Goal: Task Accomplishment & Management: Manage account settings

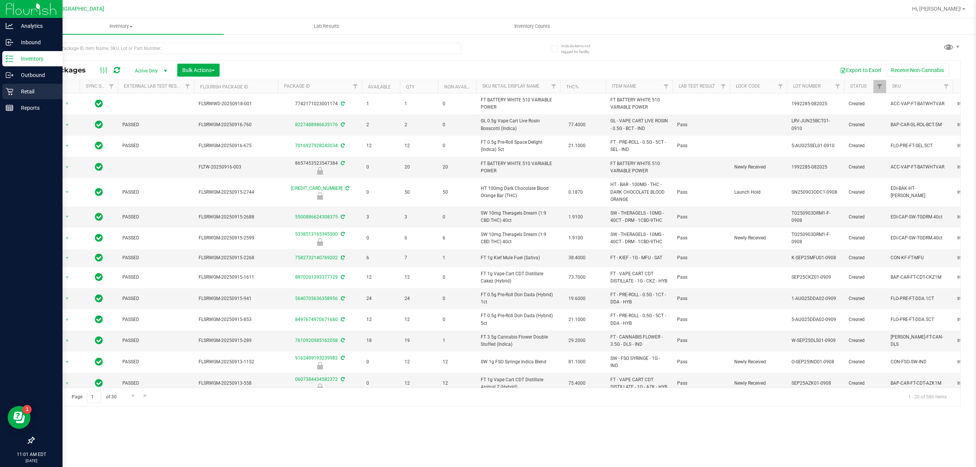
click at [11, 97] on div "Retail" at bounding box center [32, 91] width 60 height 15
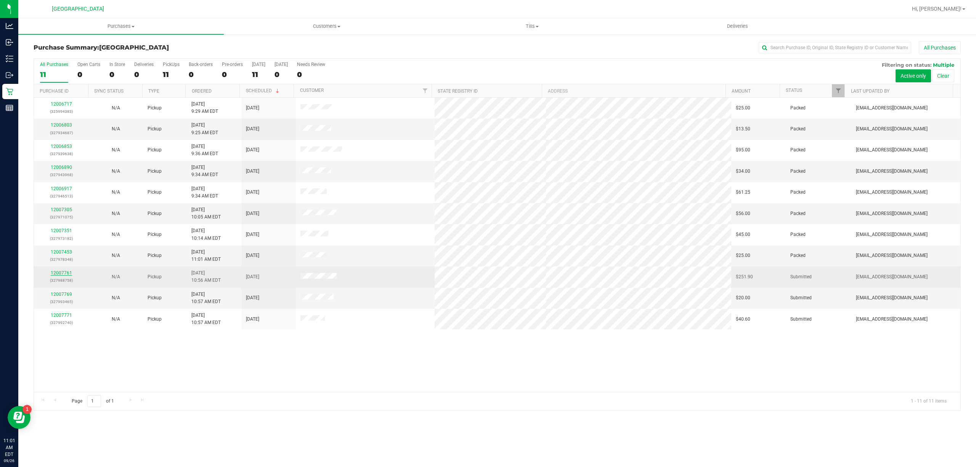
click at [64, 274] on link "12007761" at bounding box center [61, 272] width 21 height 5
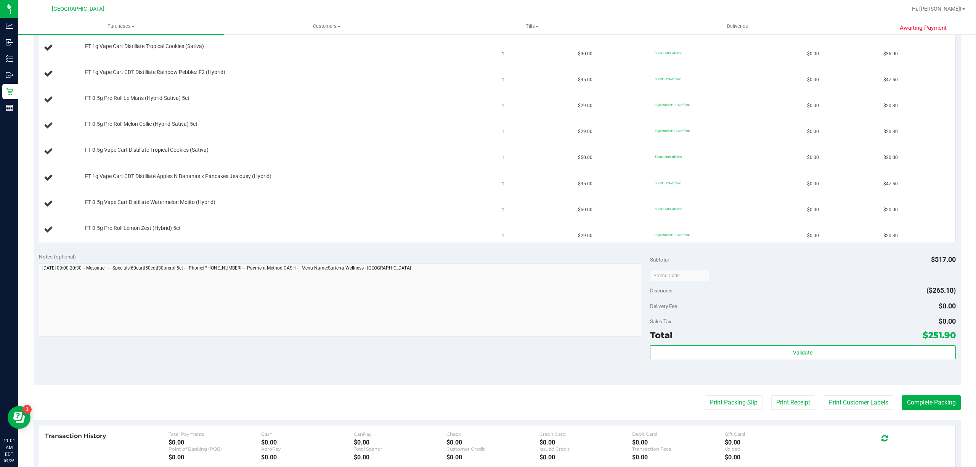
scroll to position [254, 0]
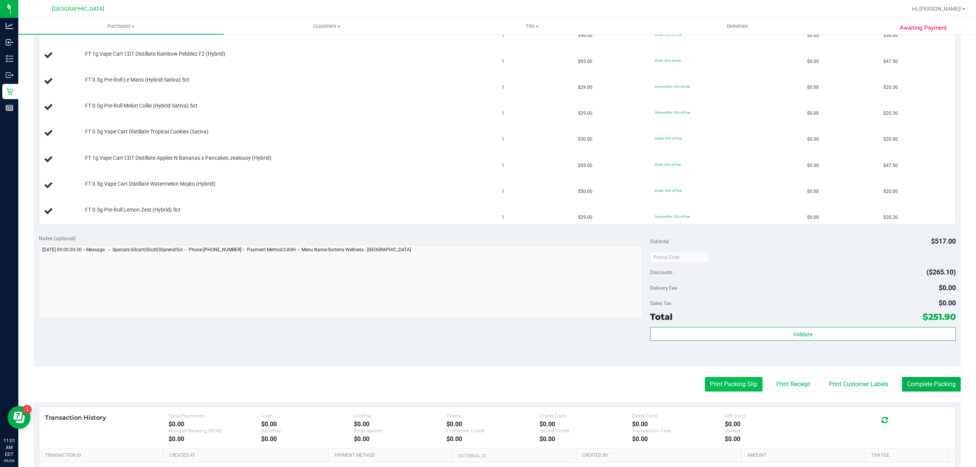
click at [738, 386] on button "Print Packing Slip" at bounding box center [734, 384] width 58 height 14
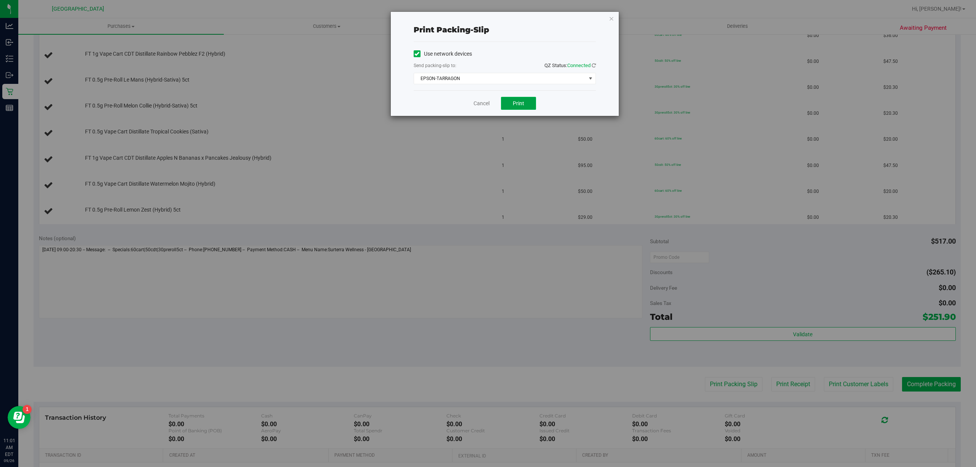
click at [513, 98] on button "Print" at bounding box center [518, 103] width 35 height 13
click at [487, 77] on span "EPSON-TARRAGON" at bounding box center [500, 78] width 172 height 11
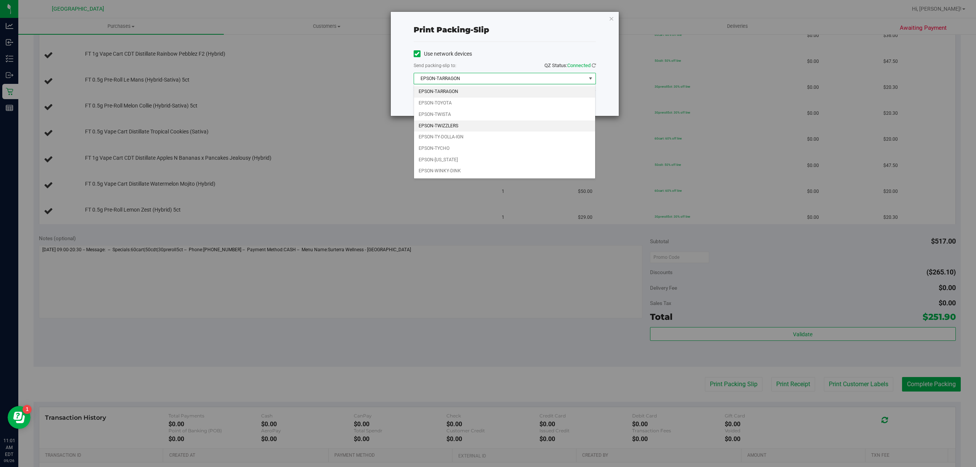
click at [465, 122] on li "EPSON-TWIZZLERS" at bounding box center [504, 126] width 181 height 11
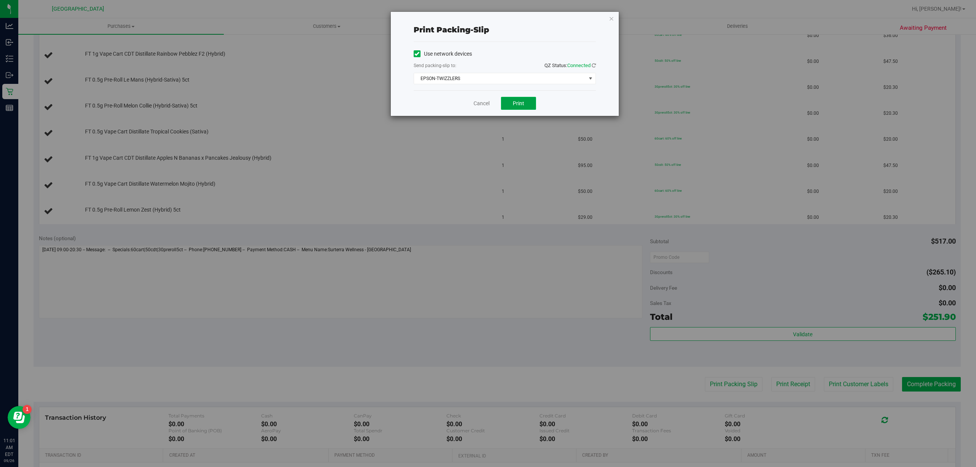
click at [522, 106] on span "Print" at bounding box center [518, 103] width 11 height 6
click at [479, 103] on link "Cancel" at bounding box center [482, 104] width 16 height 8
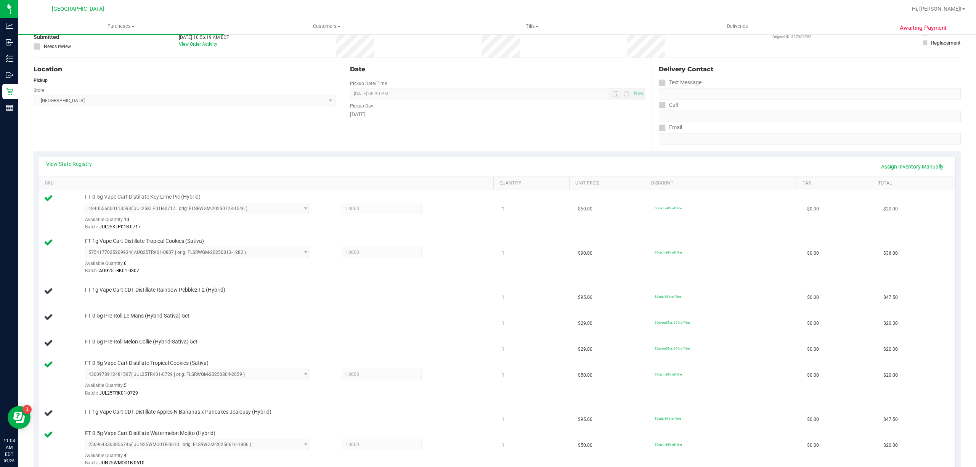
scroll to position [51, 0]
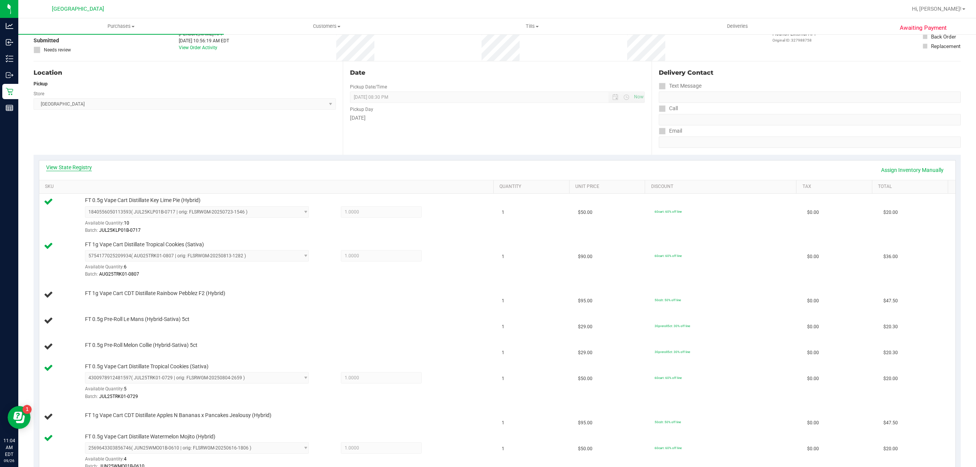
click at [87, 165] on link "View State Registry" at bounding box center [69, 168] width 46 height 8
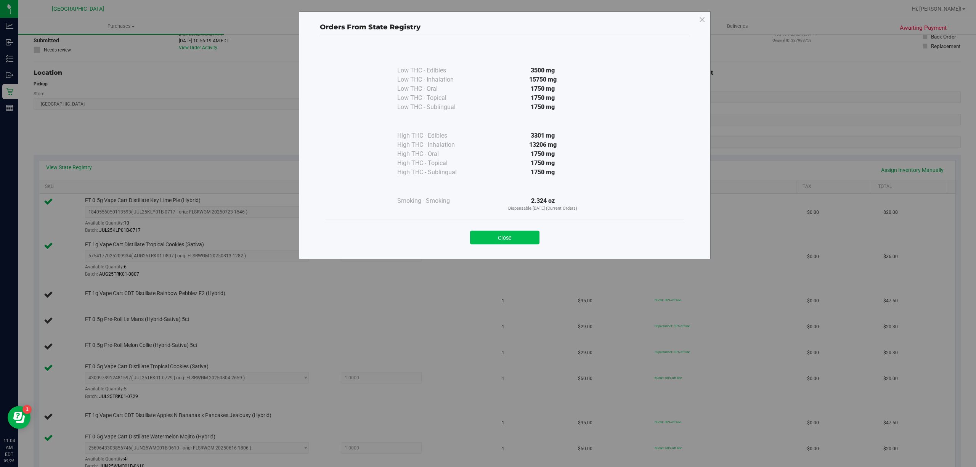
click at [482, 243] on button "Close" at bounding box center [504, 238] width 69 height 14
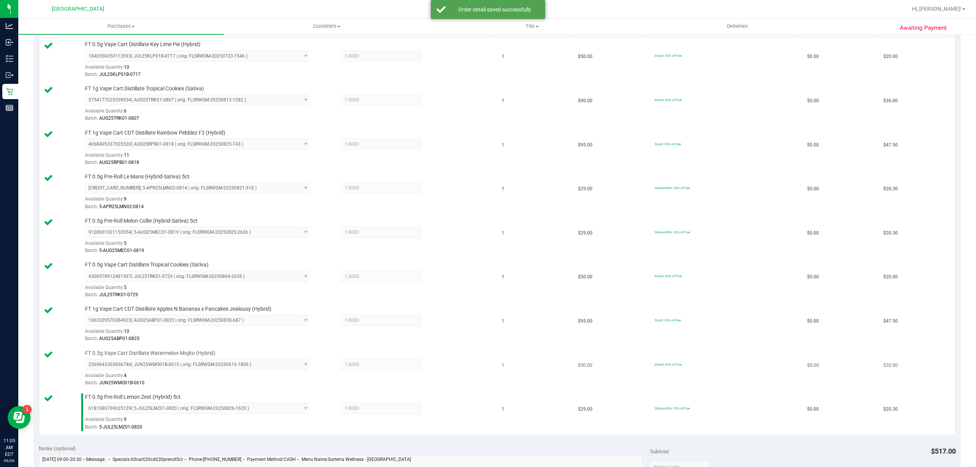
scroll to position [356, 0]
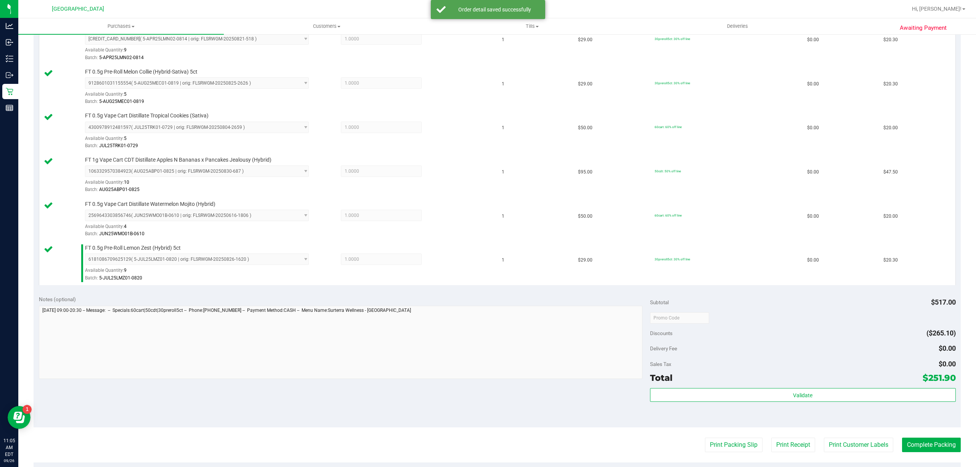
click at [770, 406] on div "Validate" at bounding box center [803, 405] width 306 height 34
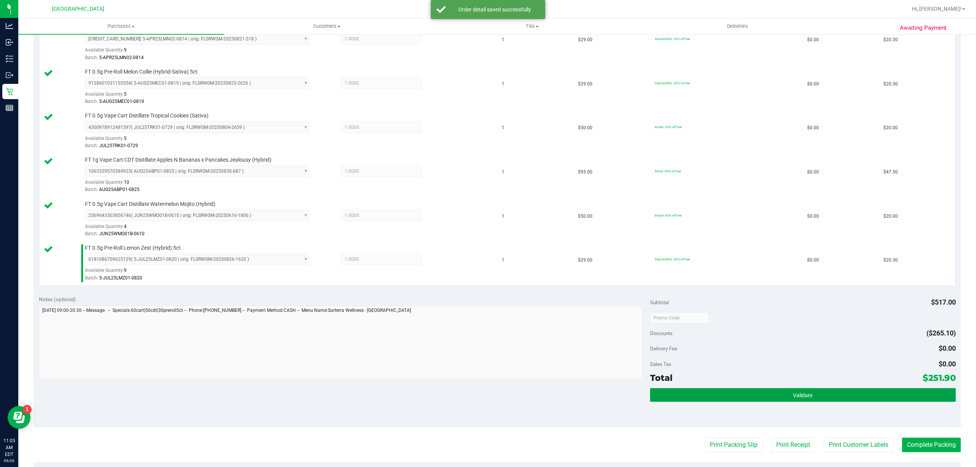
click at [770, 401] on button "Validate" at bounding box center [803, 395] width 306 height 14
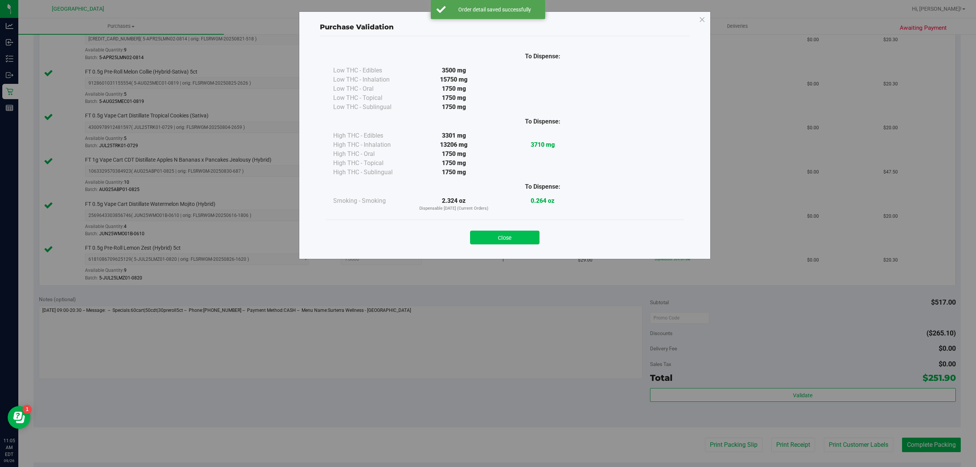
click at [497, 243] on button "Close" at bounding box center [504, 238] width 69 height 14
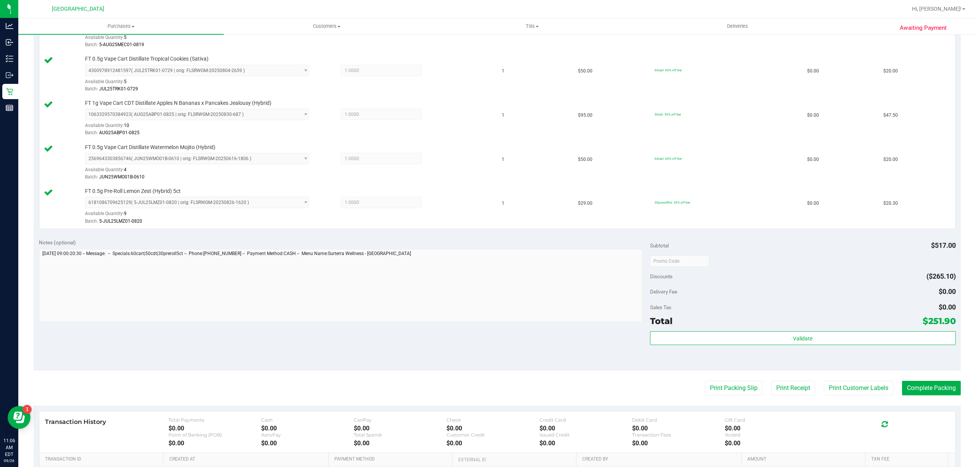
scroll to position [513, 0]
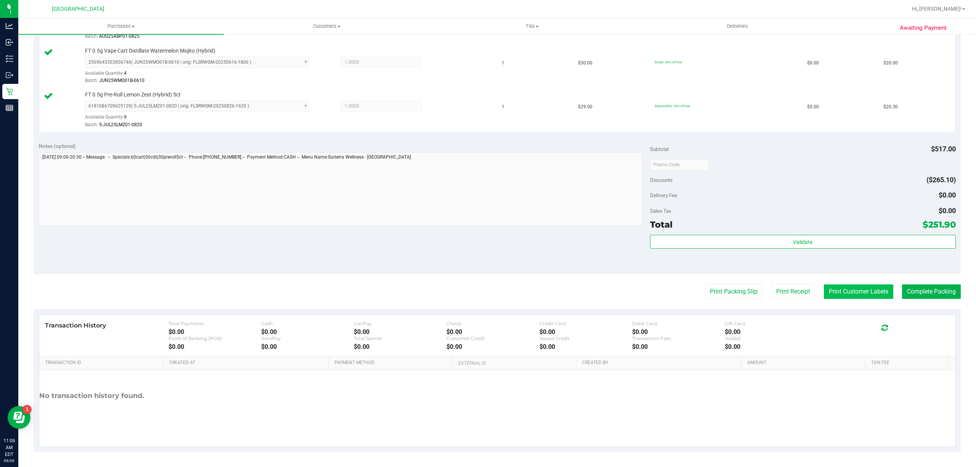
click at [834, 288] on button "Print Customer Labels" at bounding box center [858, 292] width 69 height 14
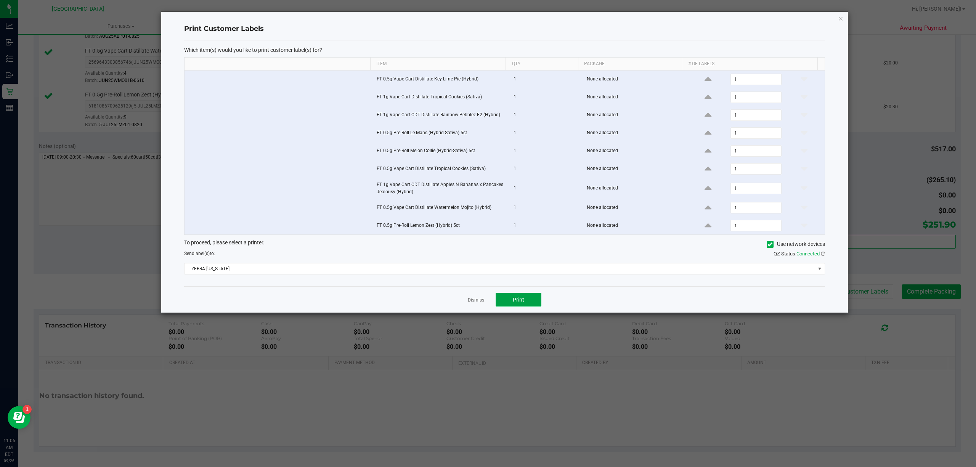
click at [522, 303] on span "Print" at bounding box center [518, 300] width 11 height 6
click at [481, 304] on link "Dismiss" at bounding box center [476, 300] width 16 height 6
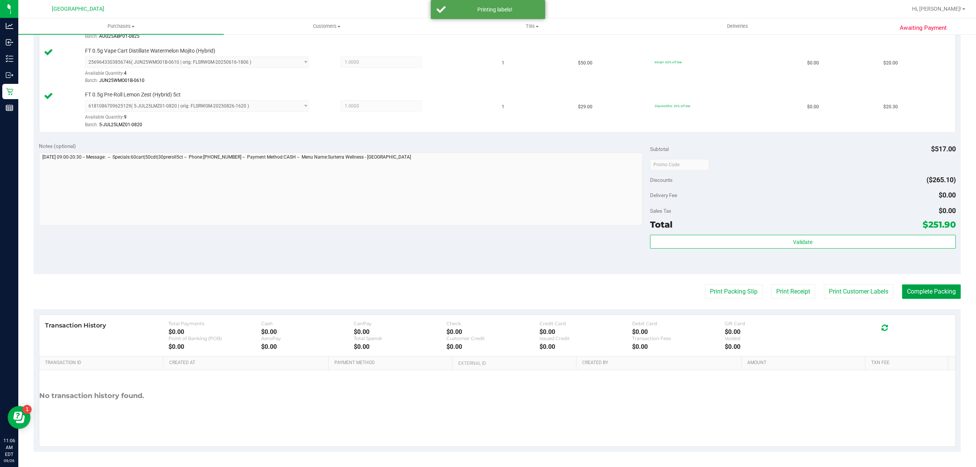
click at [910, 285] on button "Complete Packing" at bounding box center [931, 292] width 59 height 14
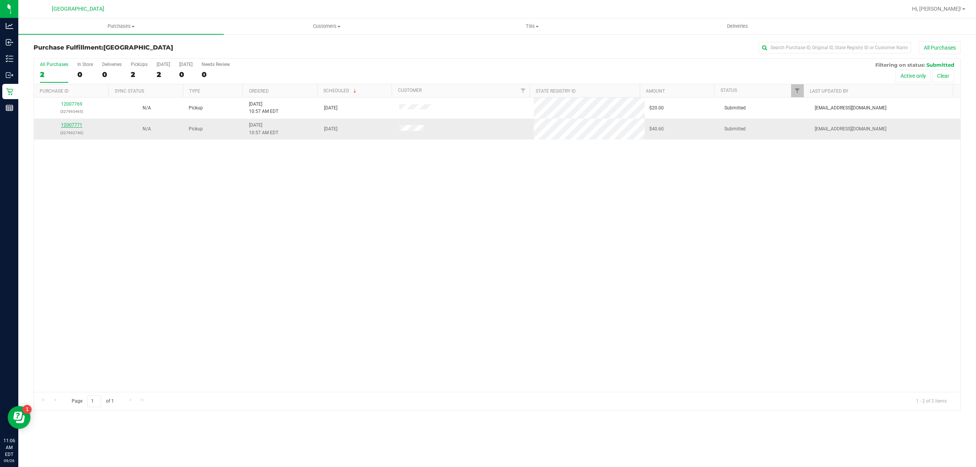
click at [71, 124] on link "12007771" at bounding box center [71, 124] width 21 height 5
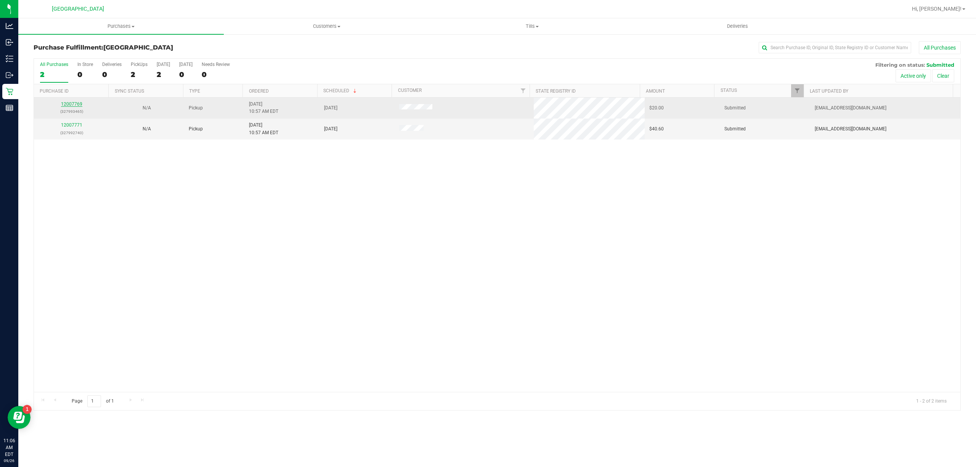
click at [74, 106] on link "12007769" at bounding box center [71, 103] width 21 height 5
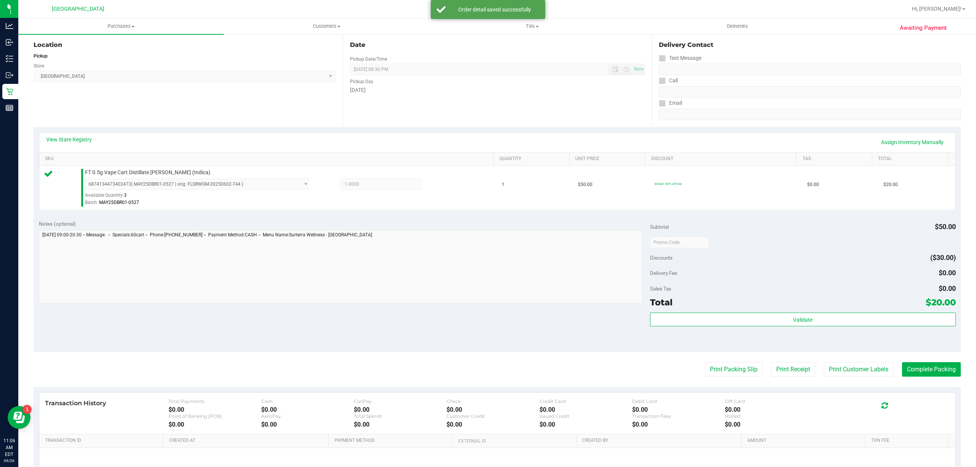
scroll to position [153, 0]
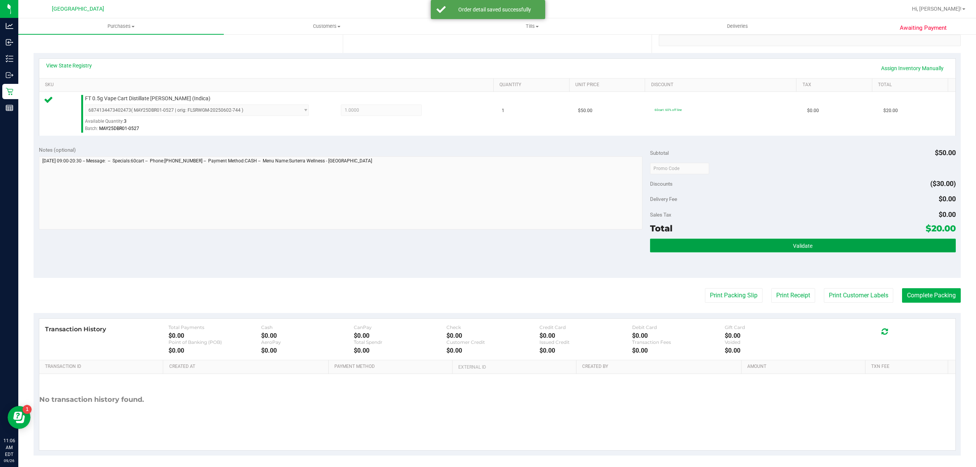
click at [749, 252] on button "Validate" at bounding box center [803, 246] width 306 height 14
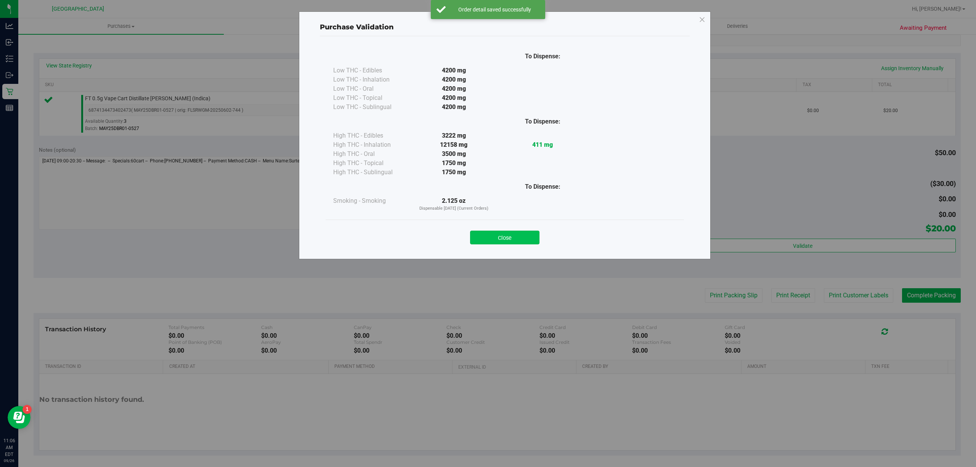
click at [516, 233] on button "Close" at bounding box center [504, 238] width 69 height 14
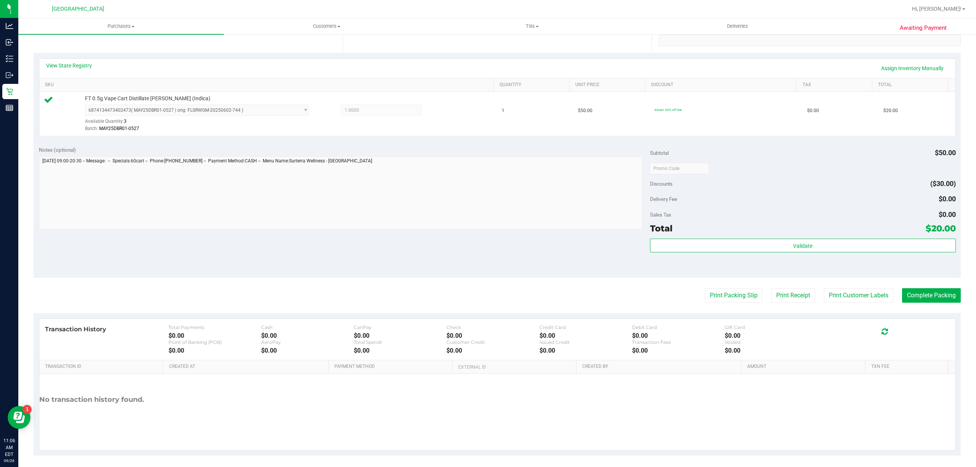
click at [854, 288] on purchase-details "Back Edit Purchase Cancel Purchase View Profile # 12007769 BioTrack ID: - Submi…" at bounding box center [498, 172] width 928 height 567
click at [850, 297] on button "Print Customer Labels" at bounding box center [858, 295] width 69 height 14
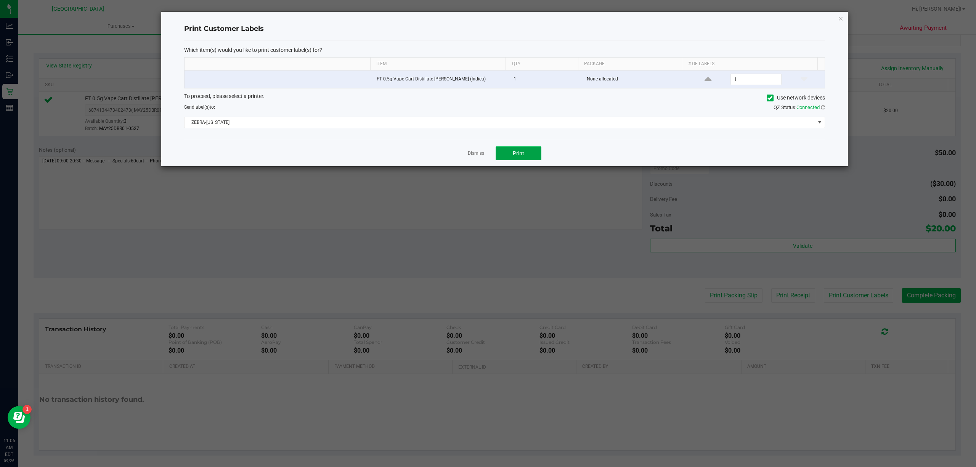
click at [507, 150] on button "Print" at bounding box center [519, 153] width 46 height 14
click at [474, 155] on link "Dismiss" at bounding box center [476, 153] width 16 height 6
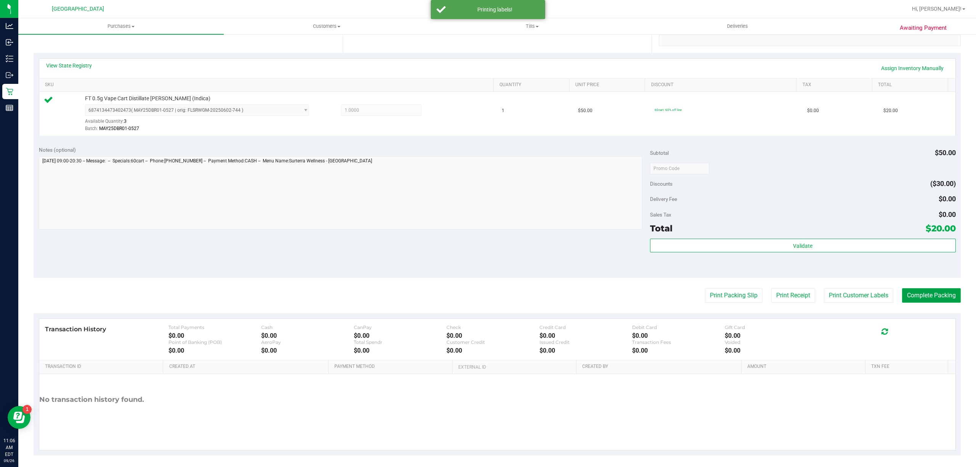
click at [910, 295] on button "Complete Packing" at bounding box center [931, 295] width 59 height 14
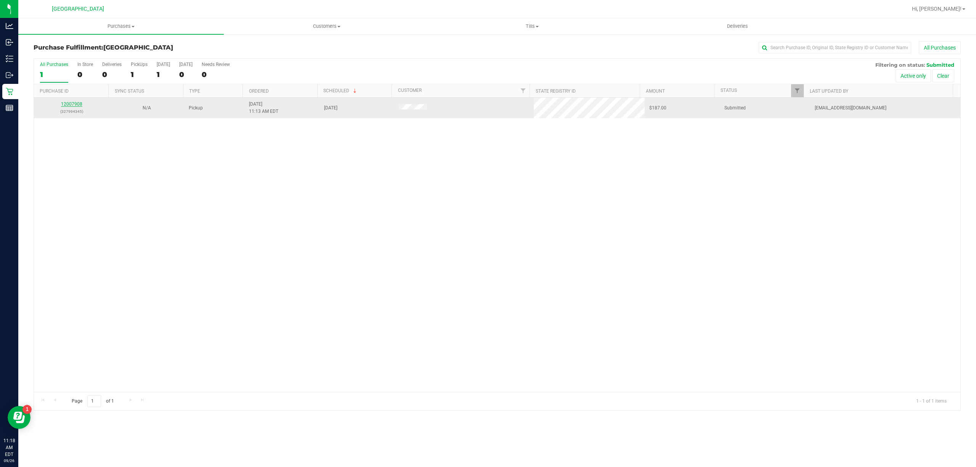
click at [69, 107] on link "12007908" at bounding box center [71, 103] width 21 height 5
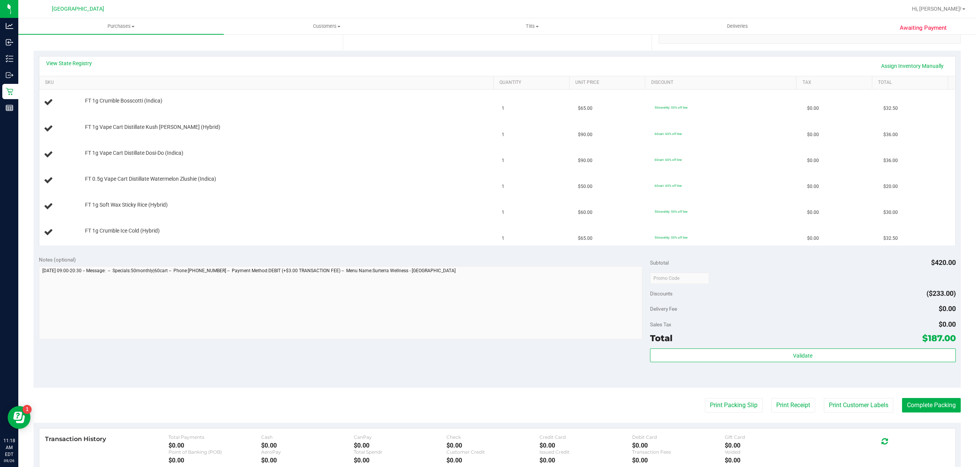
scroll to position [203, 0]
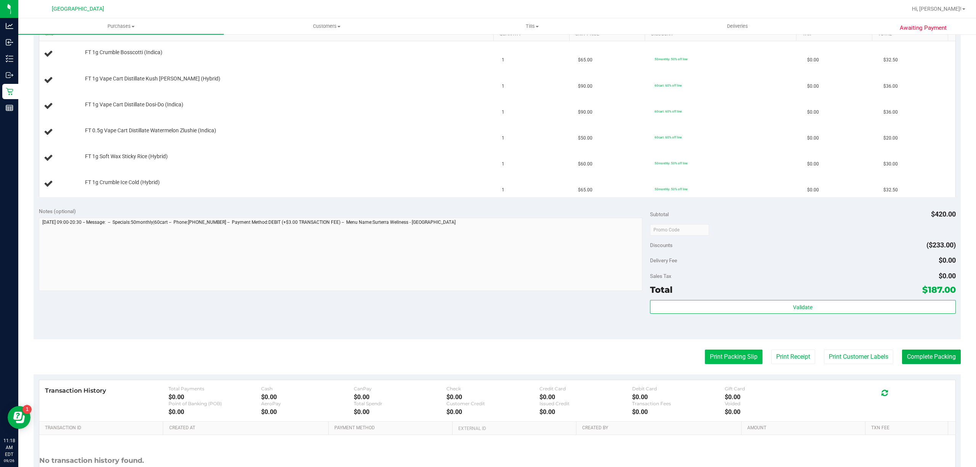
click at [734, 360] on button "Print Packing Slip" at bounding box center [734, 357] width 58 height 14
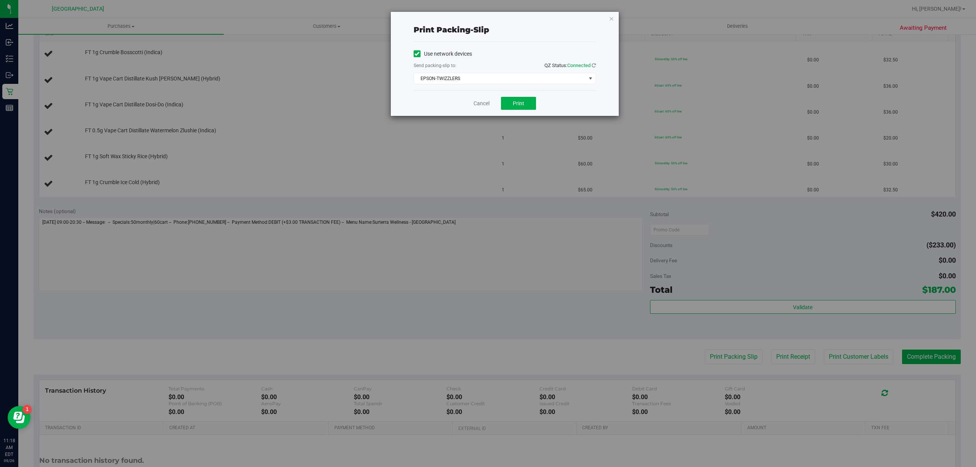
click at [517, 96] on div "Cancel Print" at bounding box center [505, 103] width 182 height 26
click at [517, 100] on span "Print" at bounding box center [518, 103] width 11 height 6
click at [480, 103] on link "Cancel" at bounding box center [482, 104] width 16 height 8
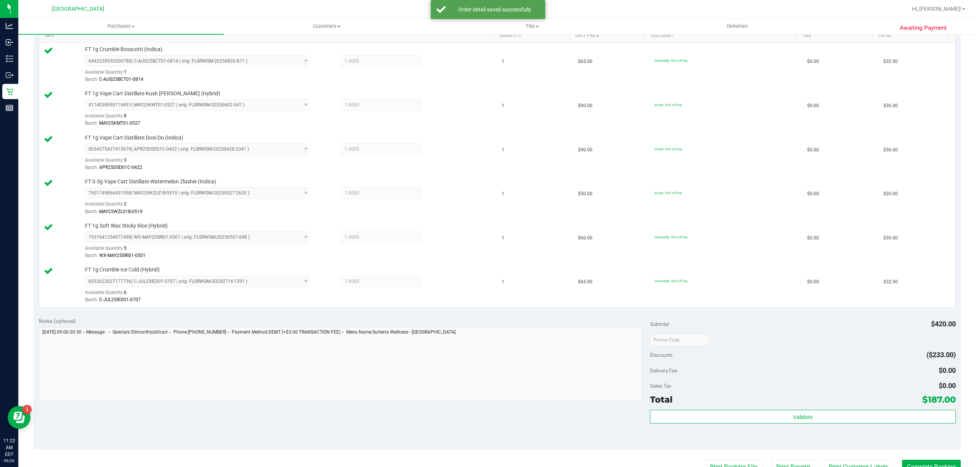
scroll to position [356, 0]
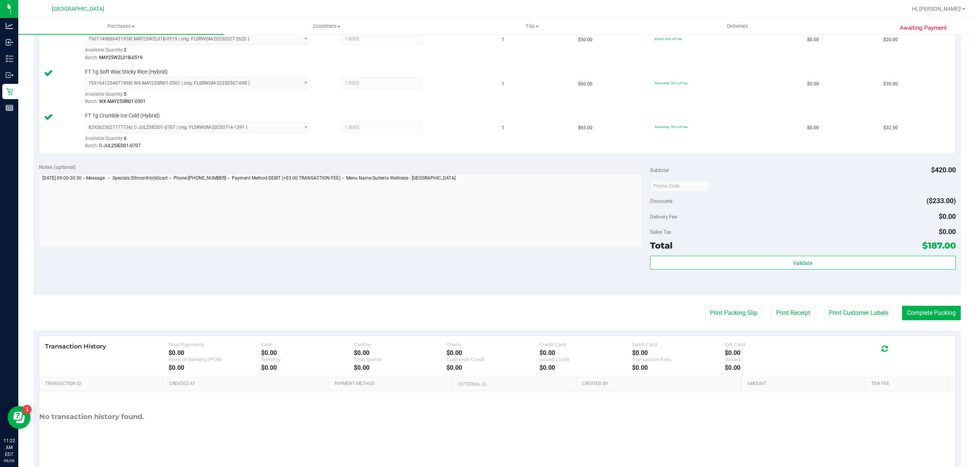
click at [810, 270] on div "Validate" at bounding box center [803, 263] width 306 height 14
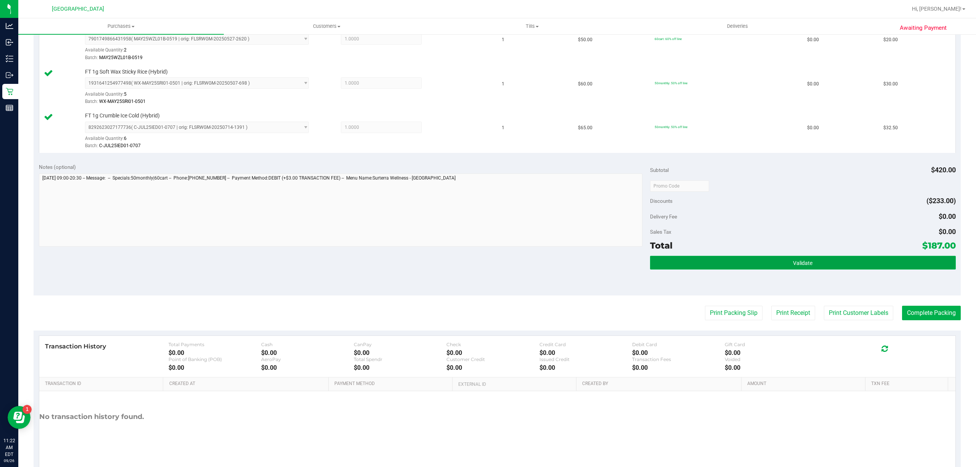
click at [811, 267] on button "Validate" at bounding box center [803, 263] width 306 height 14
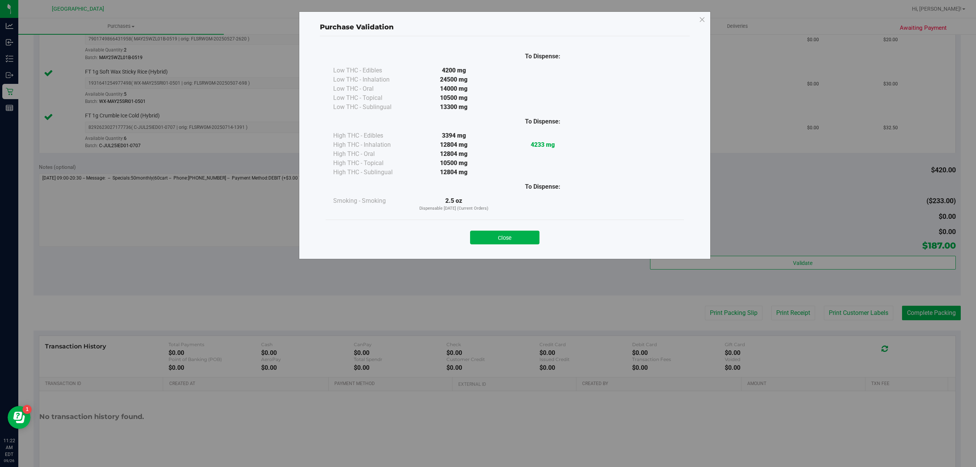
click at [498, 234] on button "Close" at bounding box center [504, 238] width 69 height 14
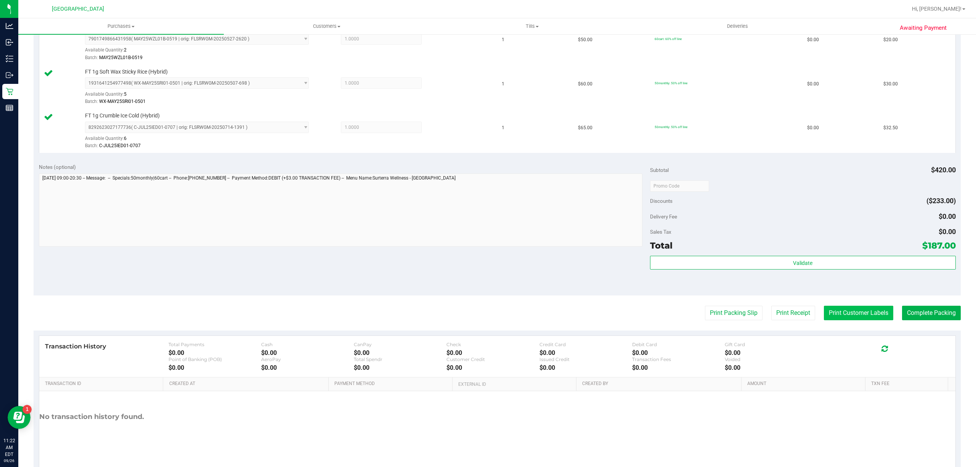
click at [834, 319] on button "Print Customer Labels" at bounding box center [858, 313] width 69 height 14
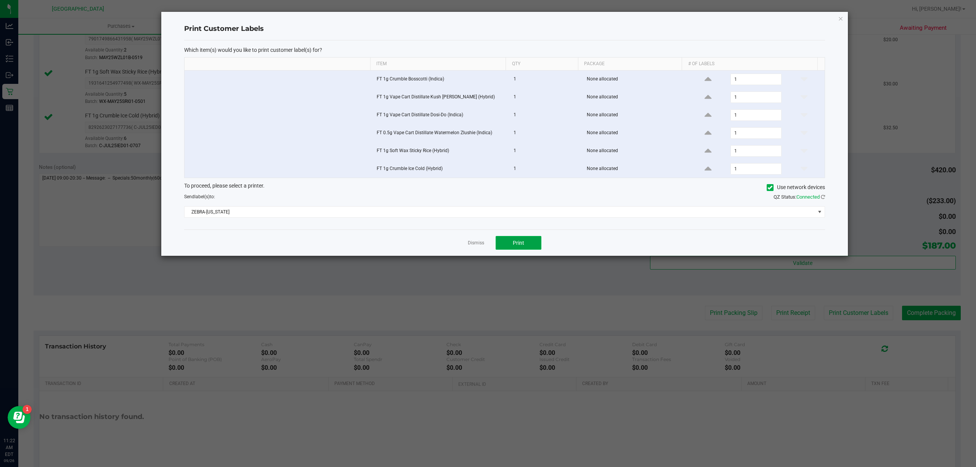
click at [535, 249] on button "Print" at bounding box center [519, 243] width 46 height 14
click at [480, 245] on link "Dismiss" at bounding box center [476, 243] width 16 height 6
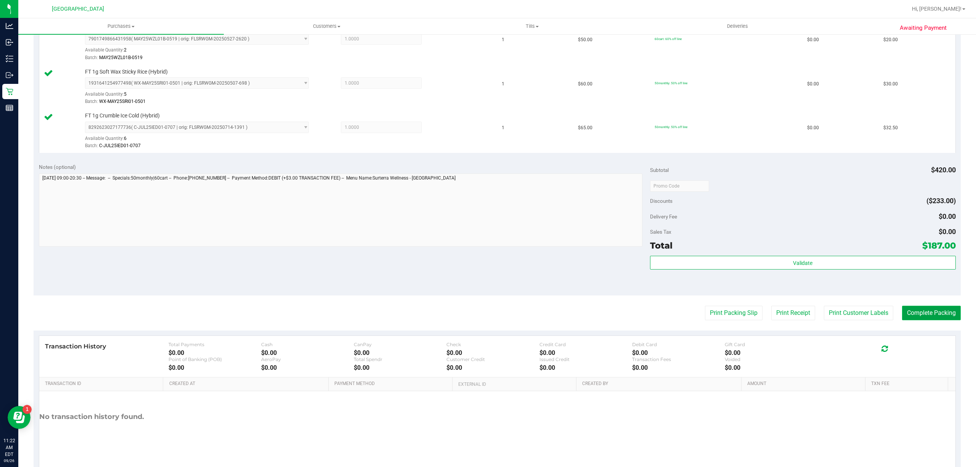
click at [908, 318] on button "Complete Packing" at bounding box center [931, 313] width 59 height 14
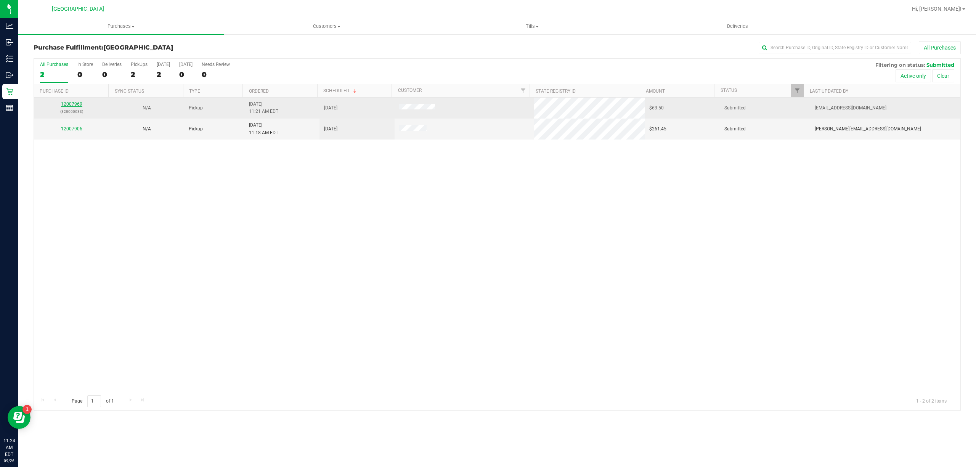
click at [75, 107] on link "12007969" at bounding box center [71, 103] width 21 height 5
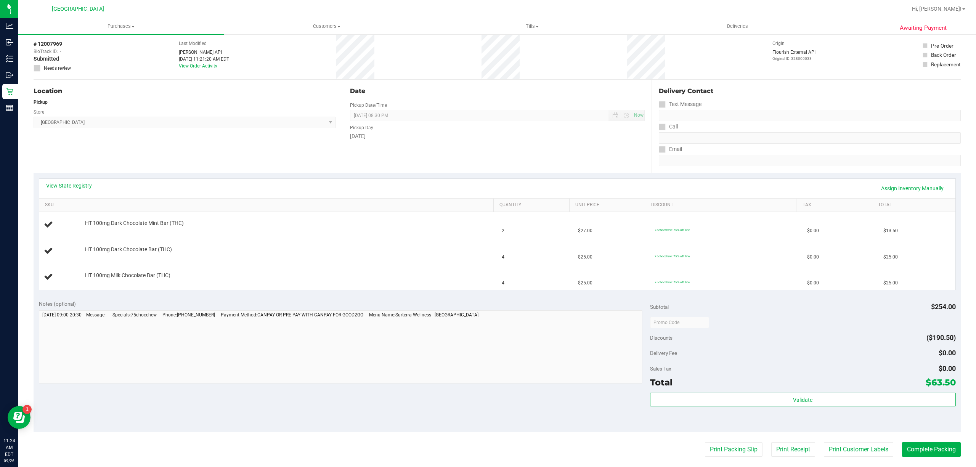
scroll to position [51, 0]
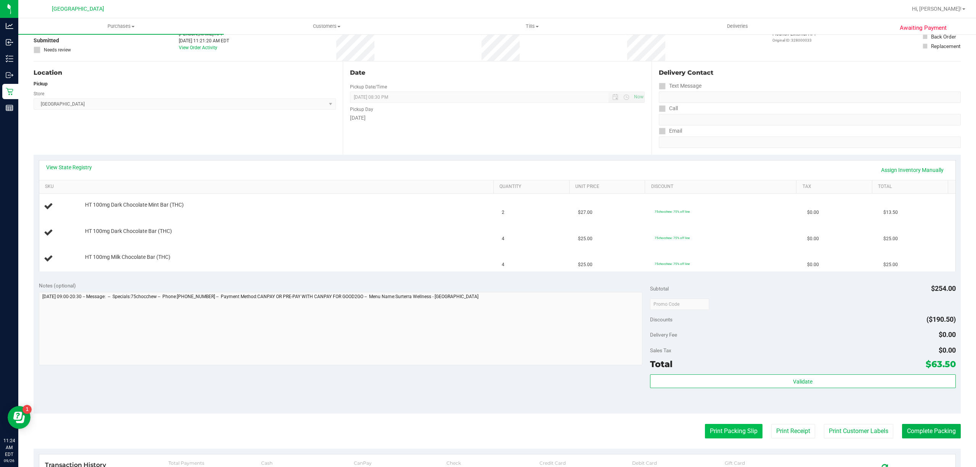
click at [716, 437] on button "Print Packing Slip" at bounding box center [734, 431] width 58 height 14
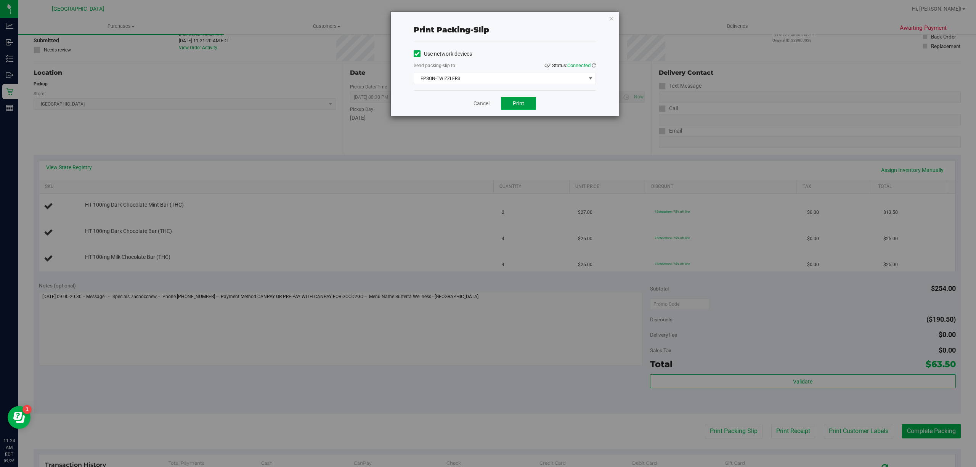
click at [514, 101] on span "Print" at bounding box center [518, 103] width 11 height 6
click at [486, 106] on link "Cancel" at bounding box center [482, 104] width 16 height 8
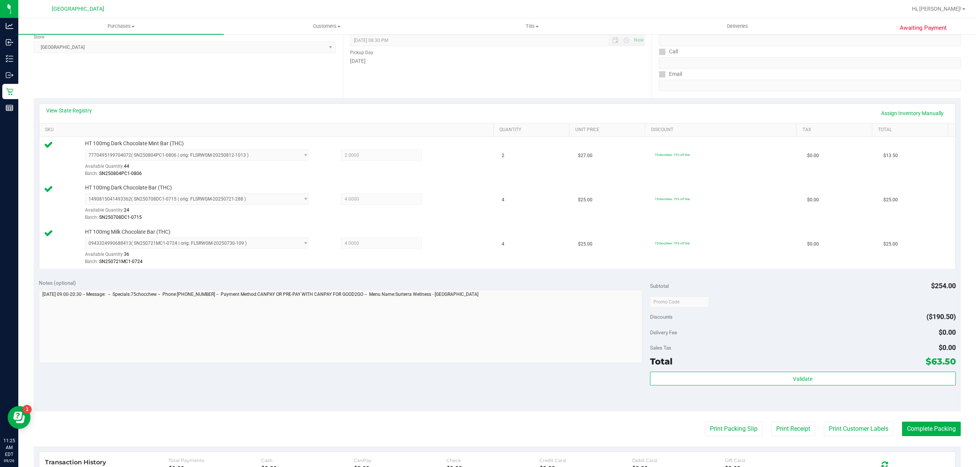
scroll to position [246, 0]
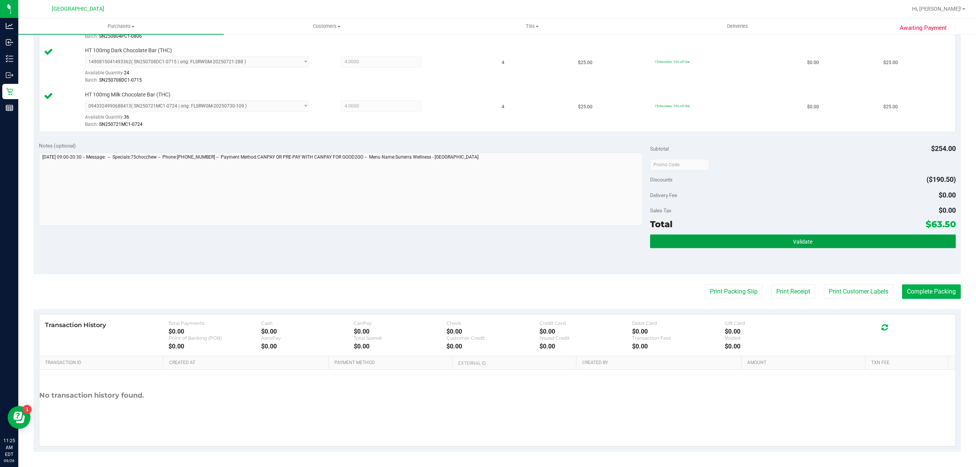
drag, startPoint x: 843, startPoint y: 241, endPoint x: 838, endPoint y: 246, distance: 6.7
click at [843, 242] on button "Validate" at bounding box center [803, 242] width 306 height 14
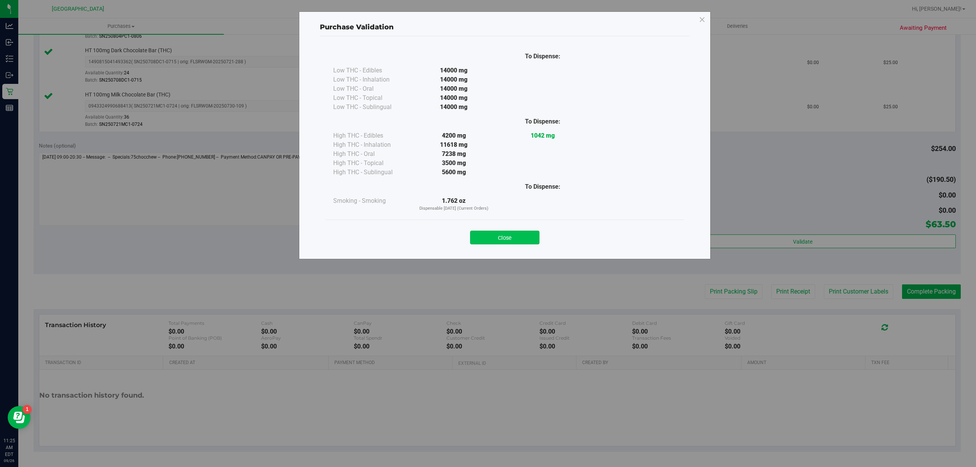
click at [490, 235] on button "Close" at bounding box center [504, 238] width 69 height 14
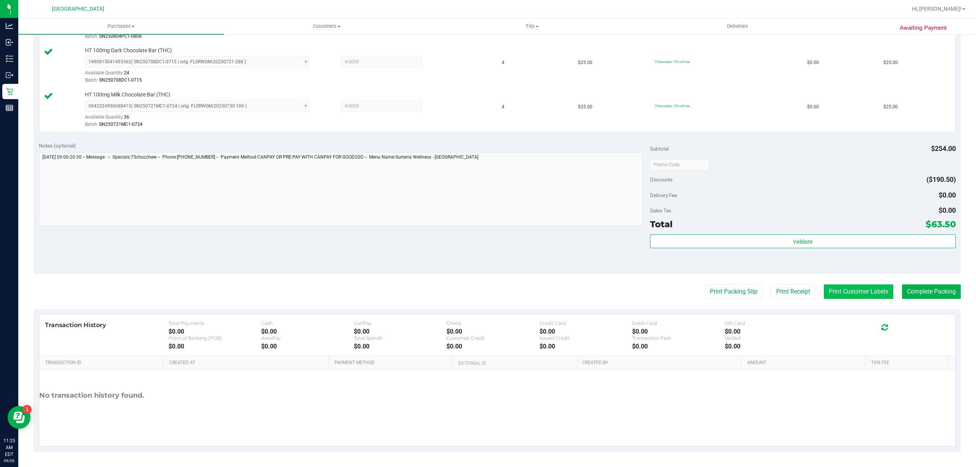
click at [859, 292] on button "Print Customer Labels" at bounding box center [858, 292] width 69 height 14
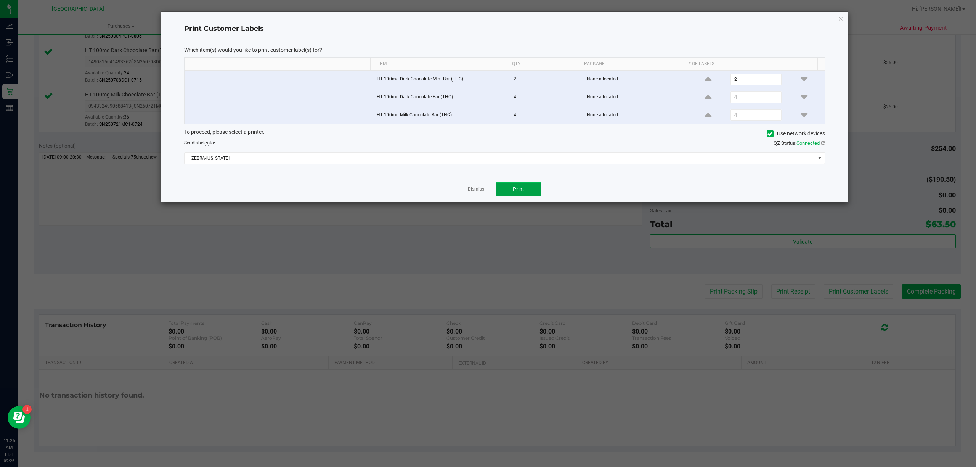
click at [505, 195] on button "Print" at bounding box center [519, 189] width 46 height 14
click at [479, 189] on link "Dismiss" at bounding box center [476, 189] width 16 height 6
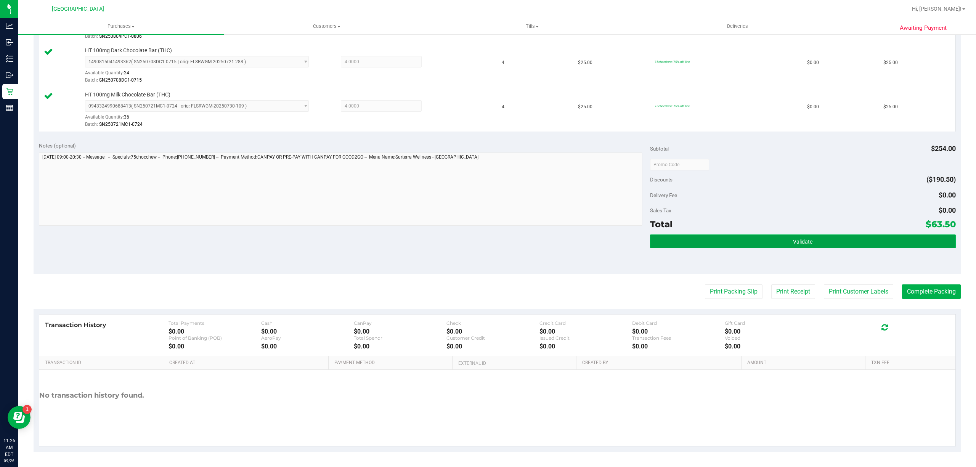
click at [767, 243] on button "Validate" at bounding box center [803, 242] width 306 height 14
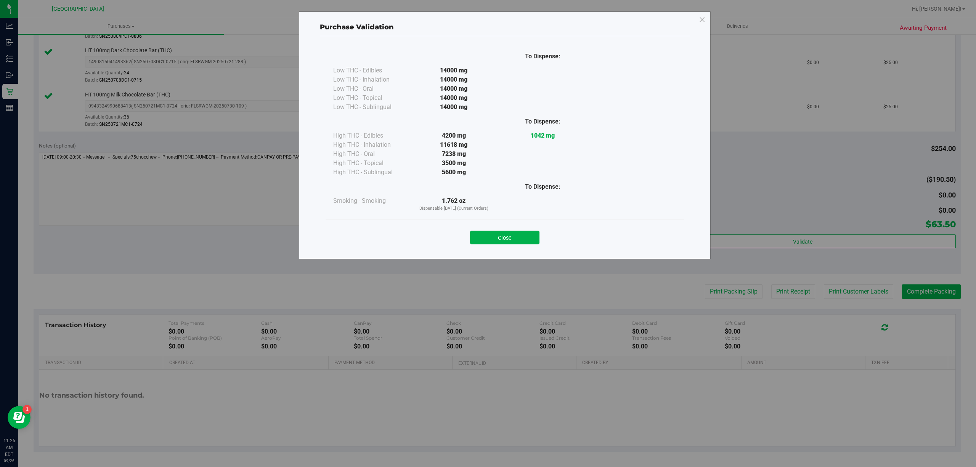
click at [513, 246] on div "Close" at bounding box center [505, 235] width 359 height 31
click at [527, 235] on button "Close" at bounding box center [504, 238] width 69 height 14
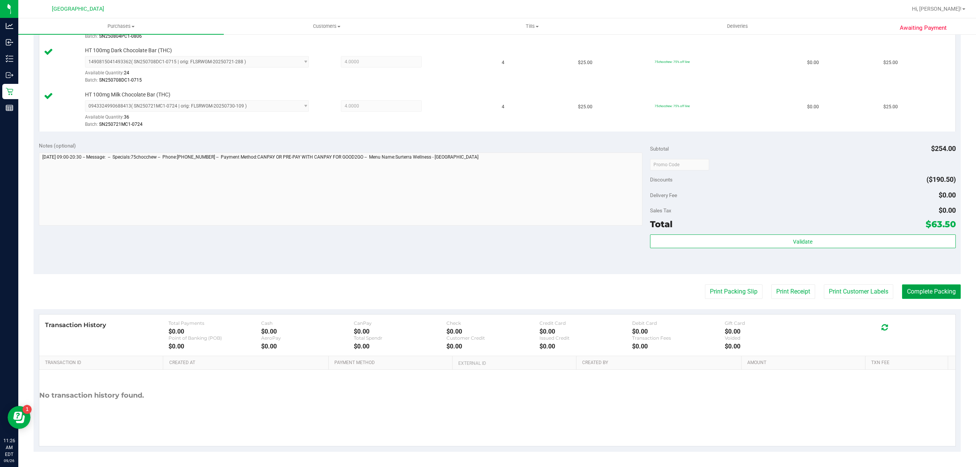
click at [905, 293] on button "Complete Packing" at bounding box center [931, 292] width 59 height 14
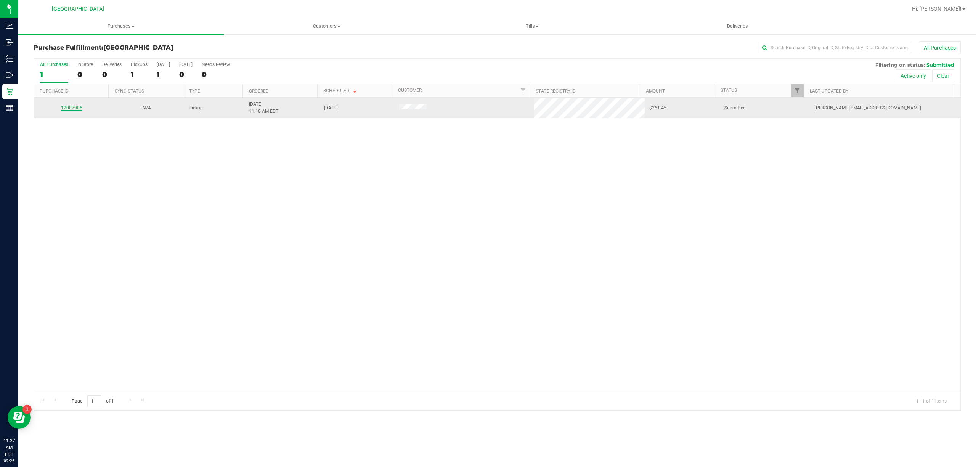
click at [75, 108] on link "12007906" at bounding box center [71, 107] width 21 height 5
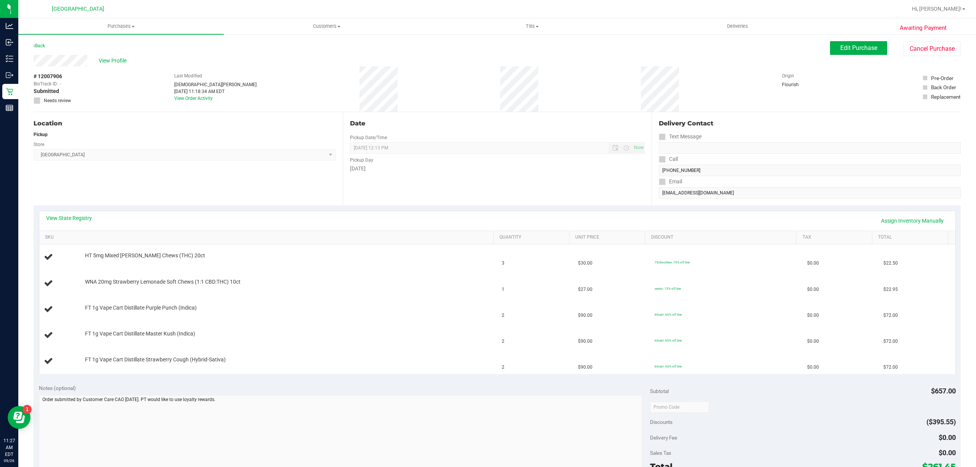
scroll to position [101, 0]
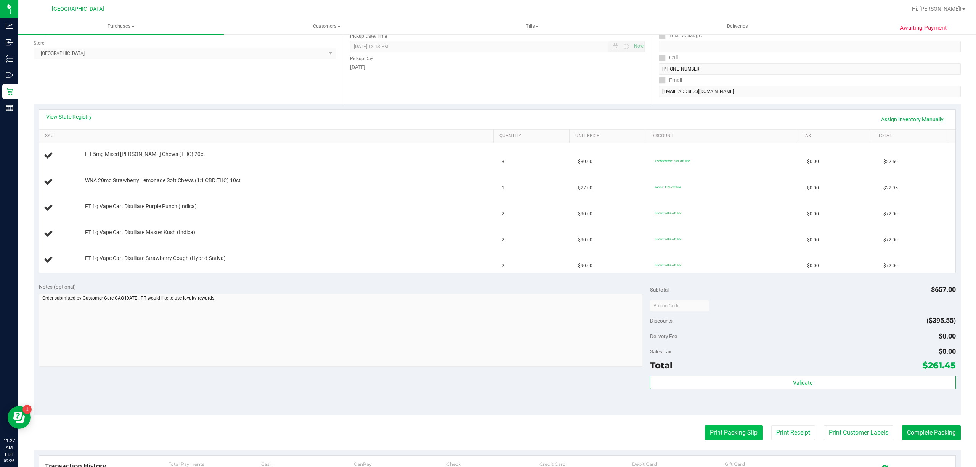
click at [725, 429] on button "Print Packing Slip" at bounding box center [734, 433] width 58 height 14
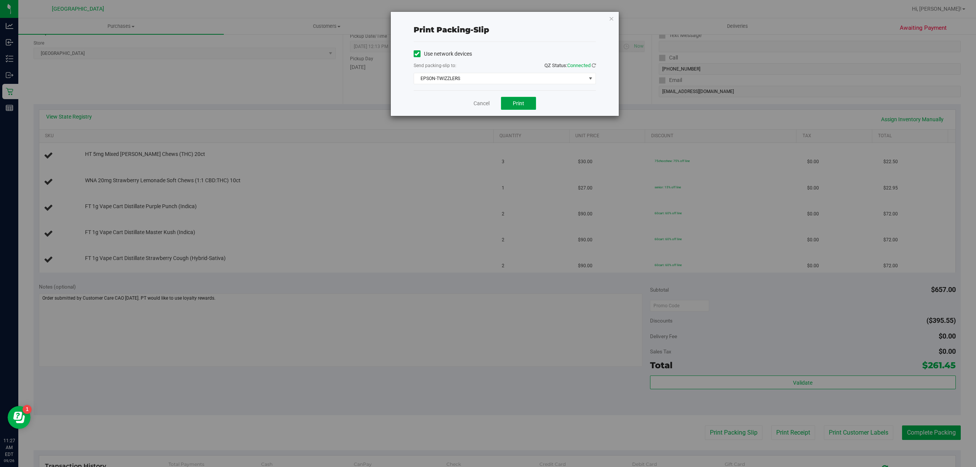
click at [521, 103] on span "Print" at bounding box center [518, 103] width 11 height 6
click at [475, 103] on link "Cancel" at bounding box center [482, 104] width 16 height 8
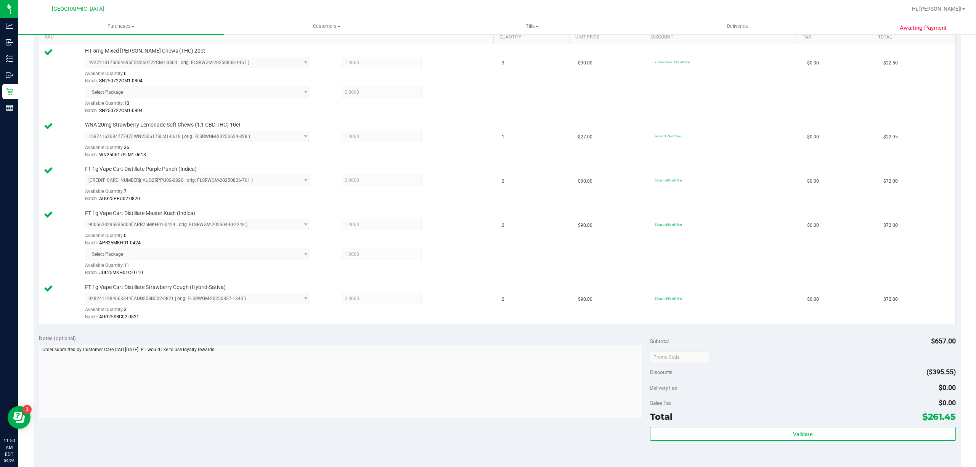
scroll to position [254, 0]
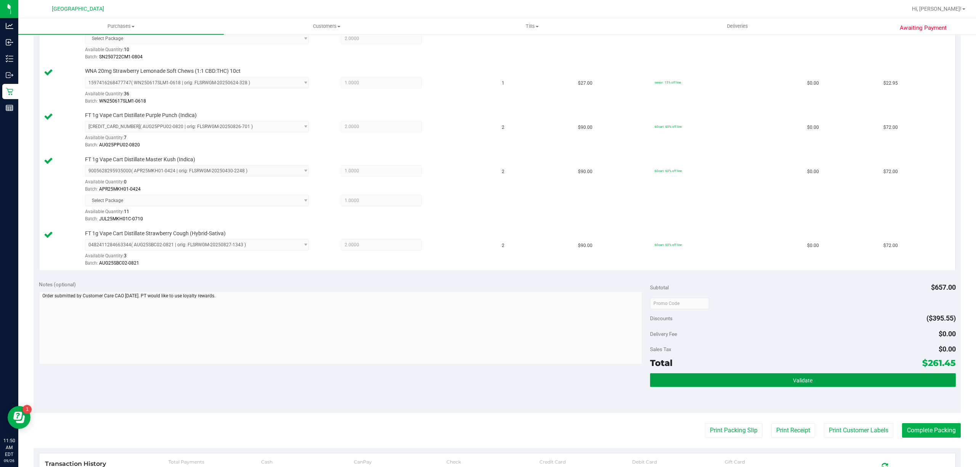
click at [784, 385] on button "Validate" at bounding box center [803, 380] width 306 height 14
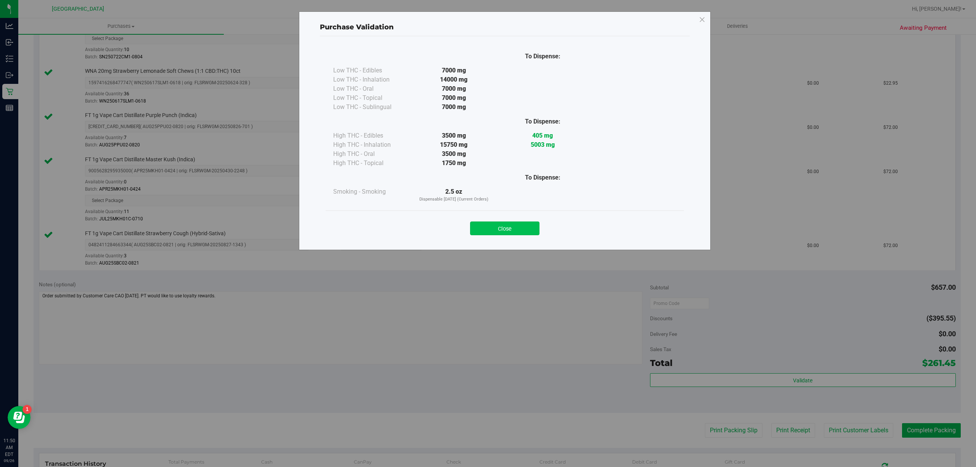
click at [479, 233] on button "Close" at bounding box center [504, 229] width 69 height 14
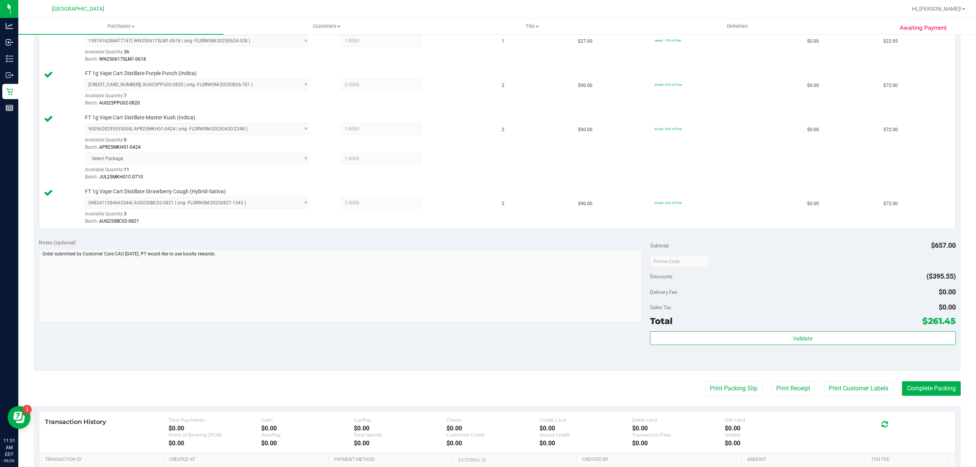
scroll to position [294, 0]
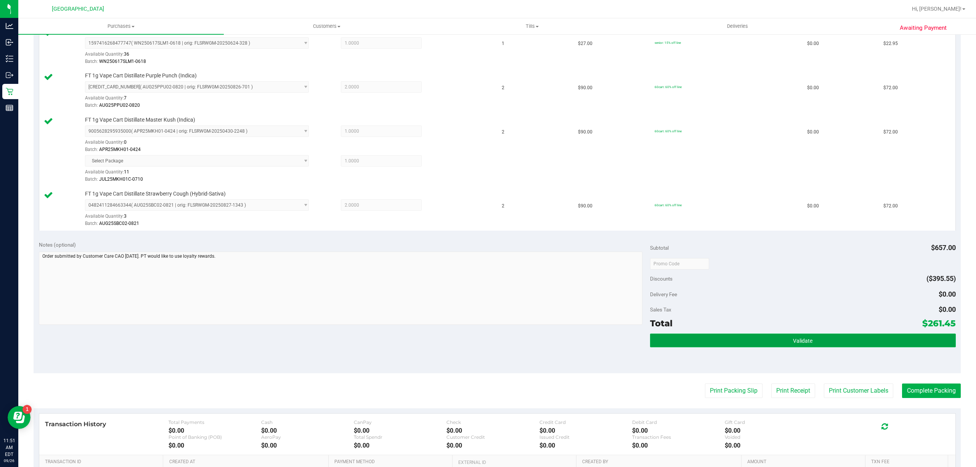
click at [744, 347] on button "Validate" at bounding box center [803, 341] width 306 height 14
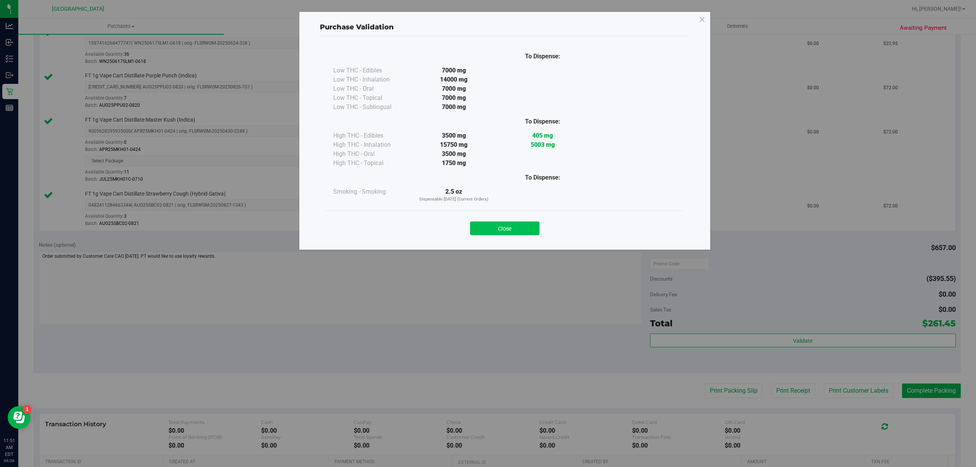
click at [490, 228] on button "Close" at bounding box center [504, 229] width 69 height 14
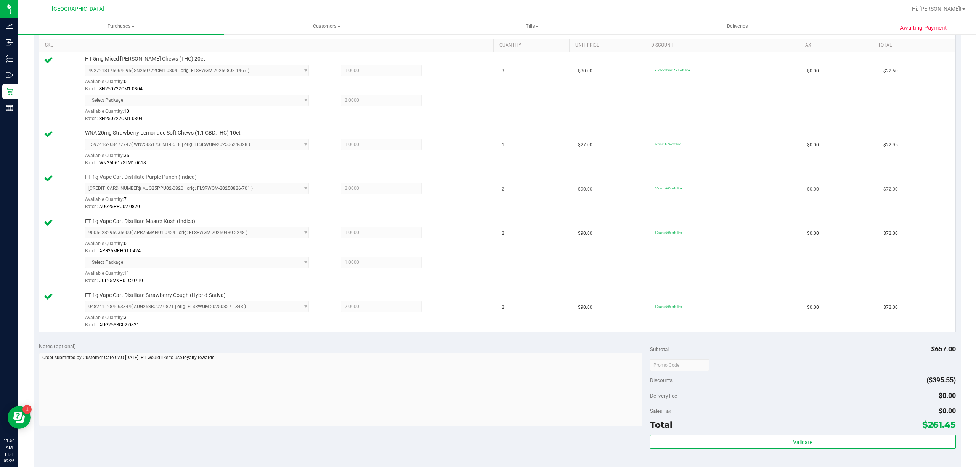
scroll to position [0, 0]
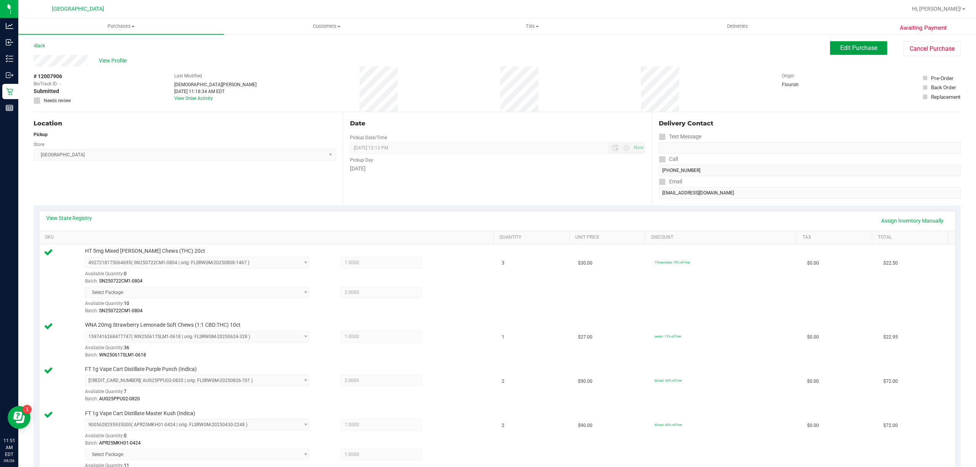
click at [850, 47] on span "Edit Purchase" at bounding box center [859, 47] width 37 height 7
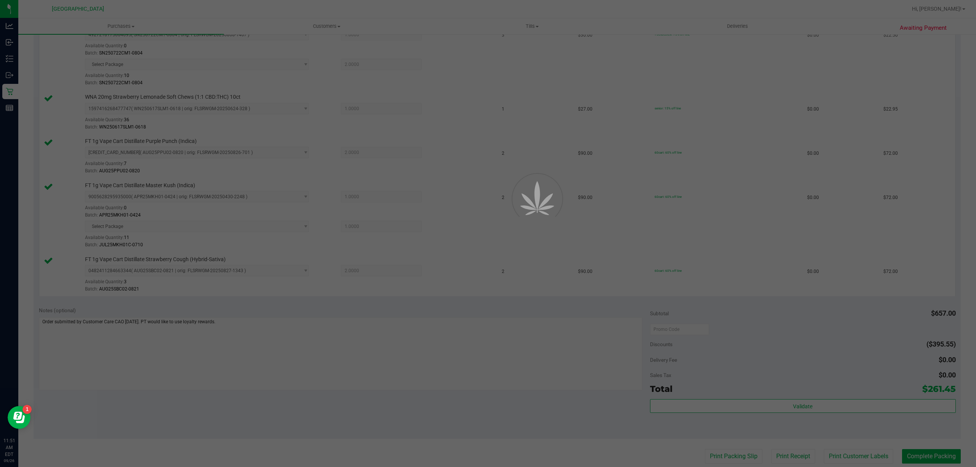
scroll to position [305, 0]
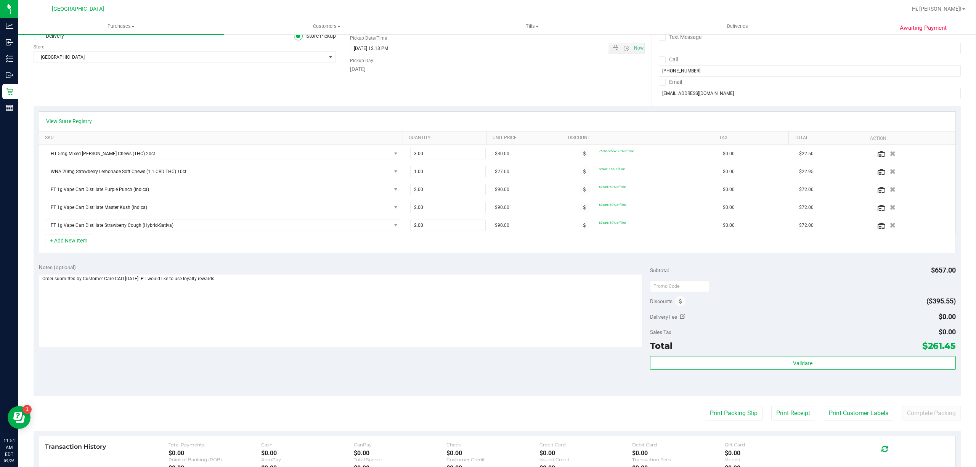
scroll to position [203, 0]
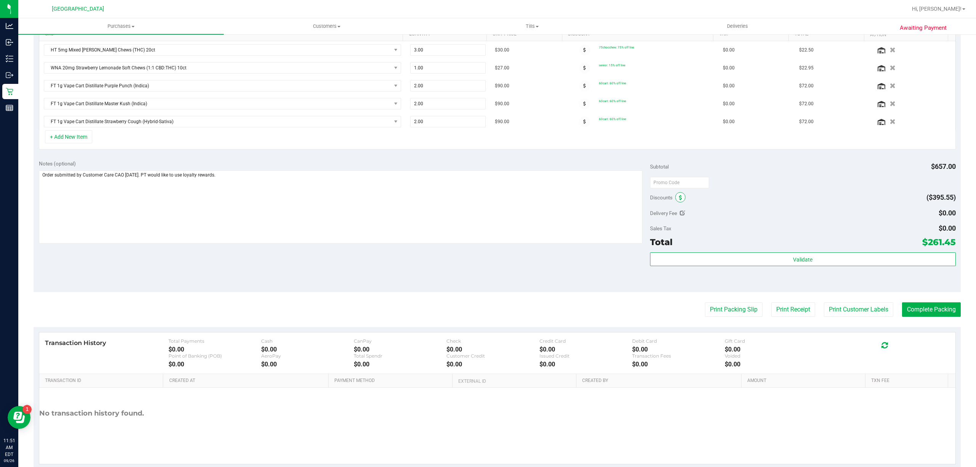
click at [675, 201] on span at bounding box center [680, 197] width 10 height 10
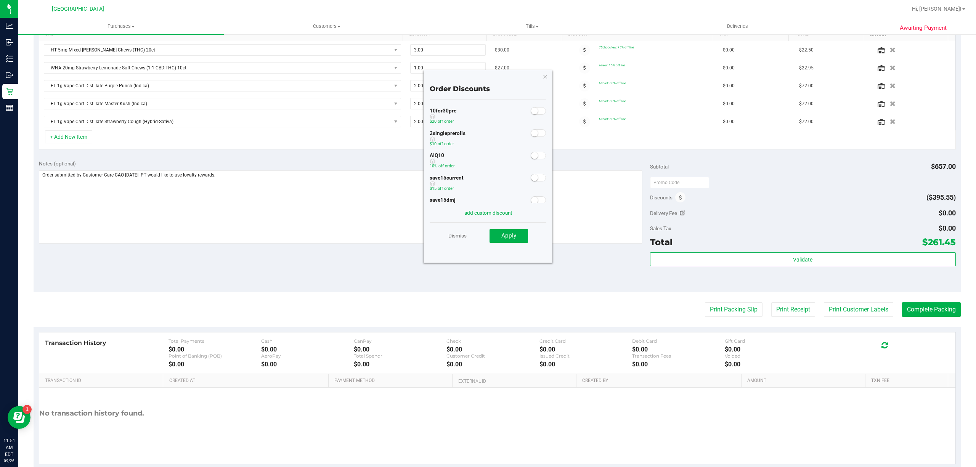
click at [537, 154] on span at bounding box center [538, 156] width 15 height 8
click at [508, 240] on button "Apply" at bounding box center [509, 236] width 39 height 14
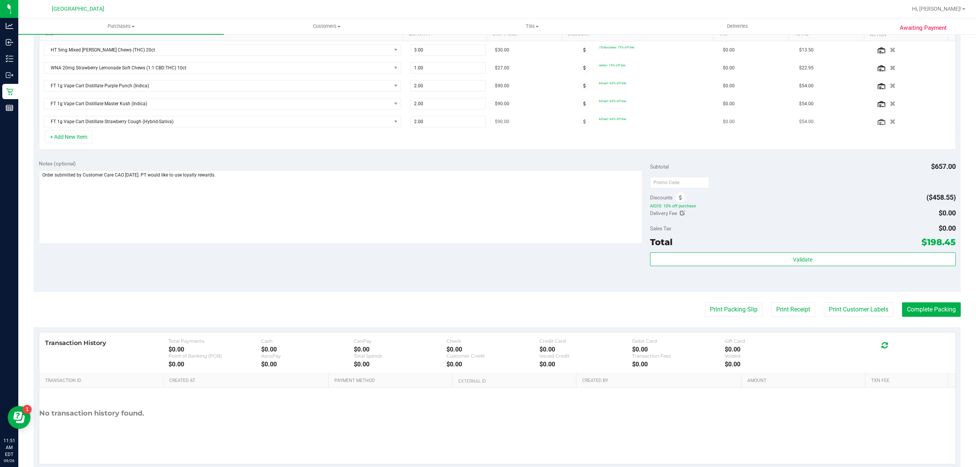
scroll to position [0, 0]
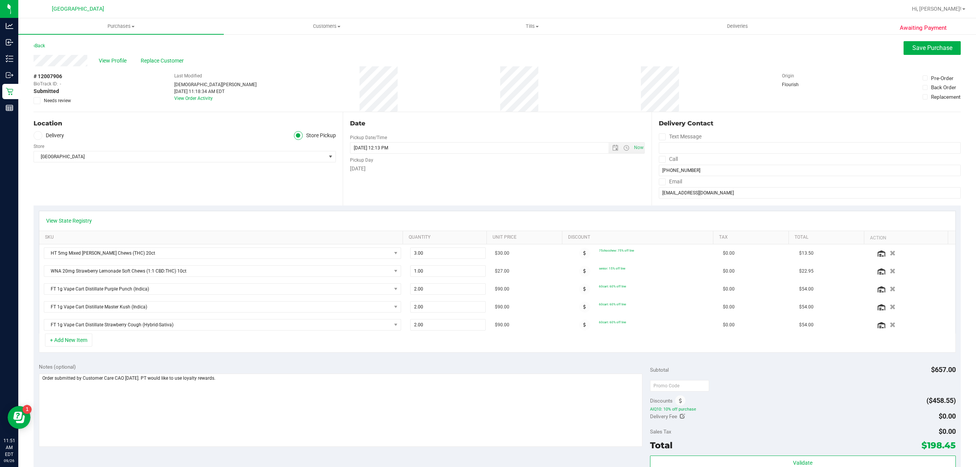
drag, startPoint x: 104, startPoint y: 57, endPoint x: 93, endPoint y: 89, distance: 33.9
click at [87, 103] on div "# 12007906 BioTrack ID: - Submitted Needs review Last Modified [PERSON_NAME] [D…" at bounding box center [498, 88] width 928 height 45
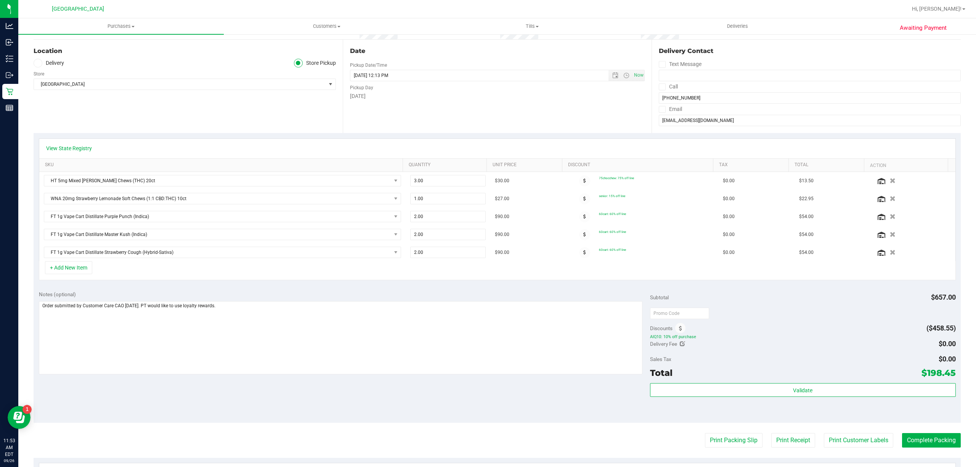
scroll to position [51, 0]
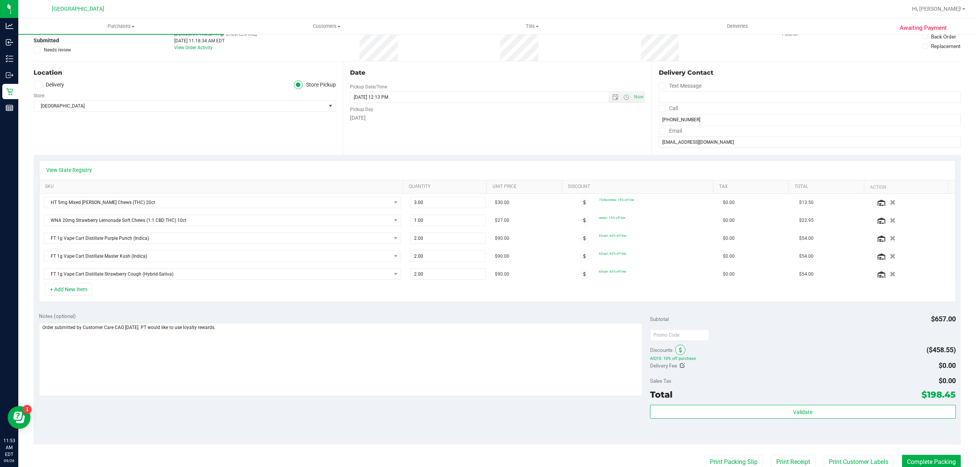
click at [679, 353] on icon at bounding box center [680, 350] width 3 height 5
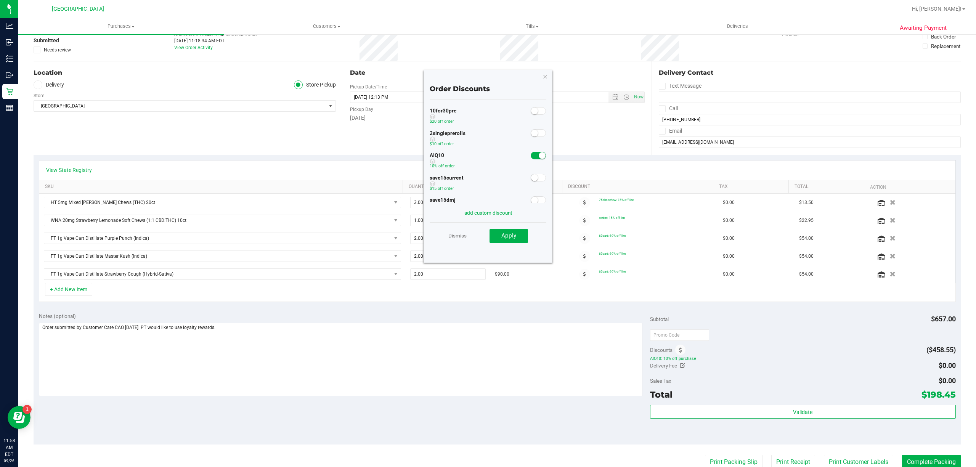
click at [531, 153] on span at bounding box center [538, 156] width 15 height 8
click at [506, 239] on span "Apply" at bounding box center [509, 235] width 15 height 7
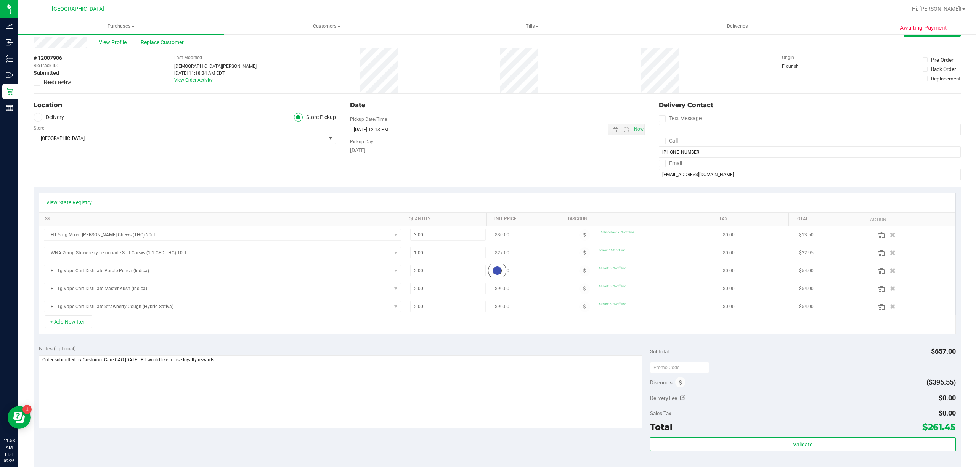
scroll to position [0, 0]
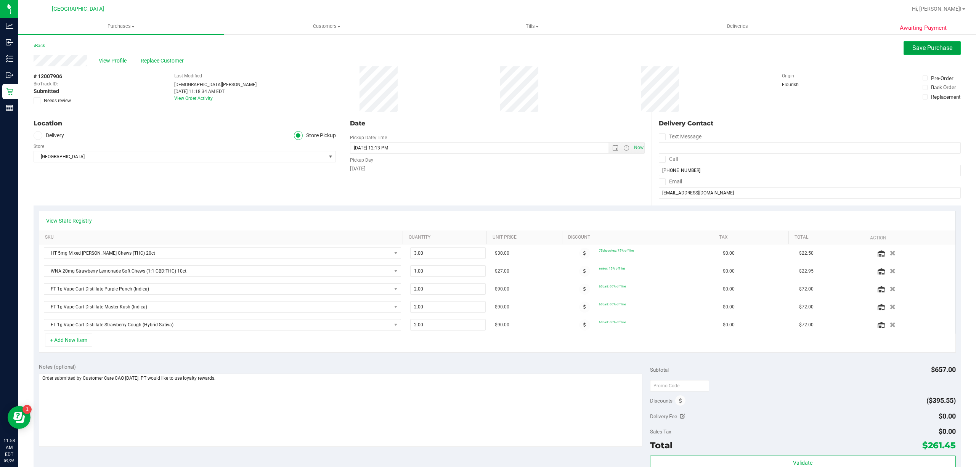
click at [916, 48] on span "Save Purchase" at bounding box center [933, 47] width 40 height 7
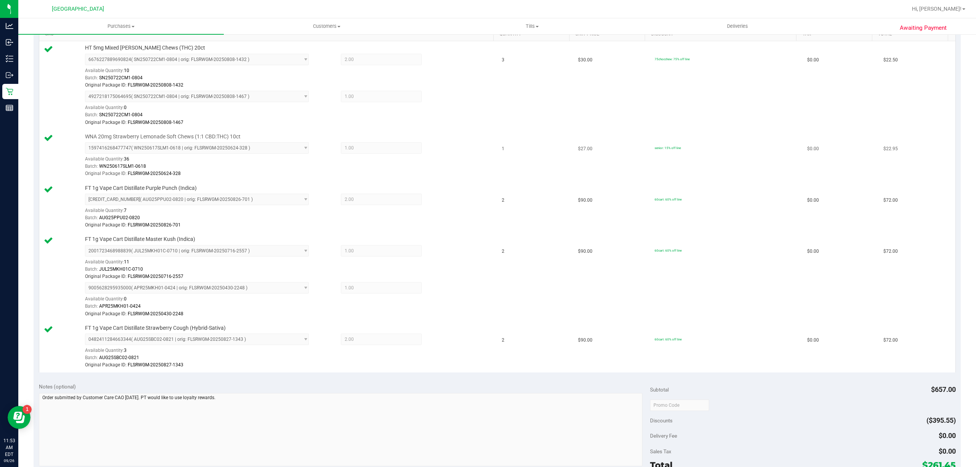
scroll to position [356, 0]
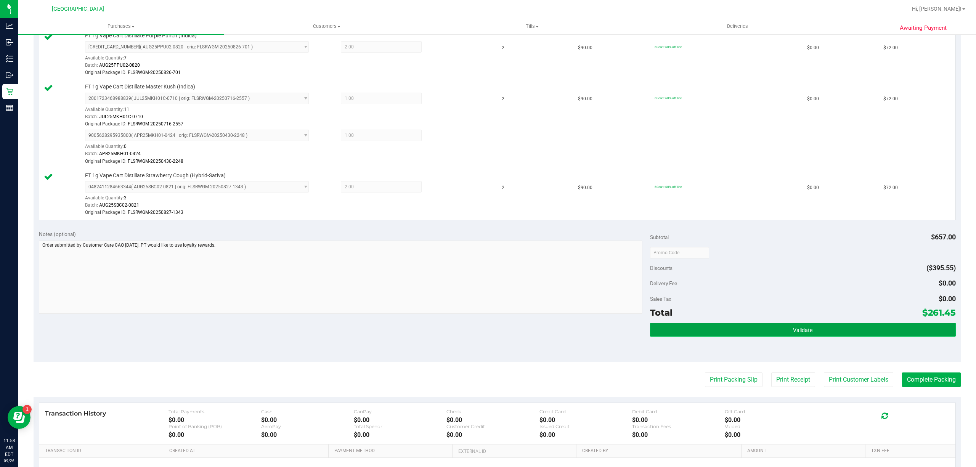
click at [909, 332] on button "Validate" at bounding box center [803, 330] width 306 height 14
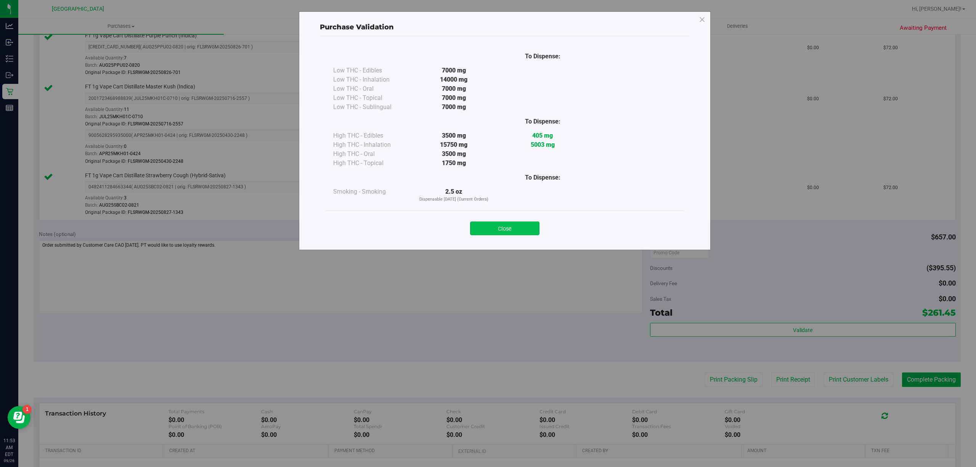
click at [522, 232] on button "Close" at bounding box center [504, 229] width 69 height 14
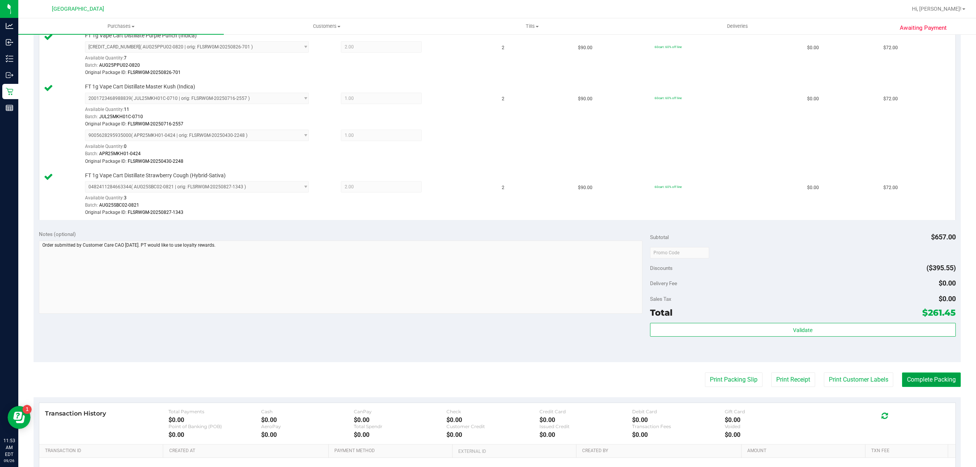
click at [921, 387] on button "Complete Packing" at bounding box center [931, 380] width 59 height 14
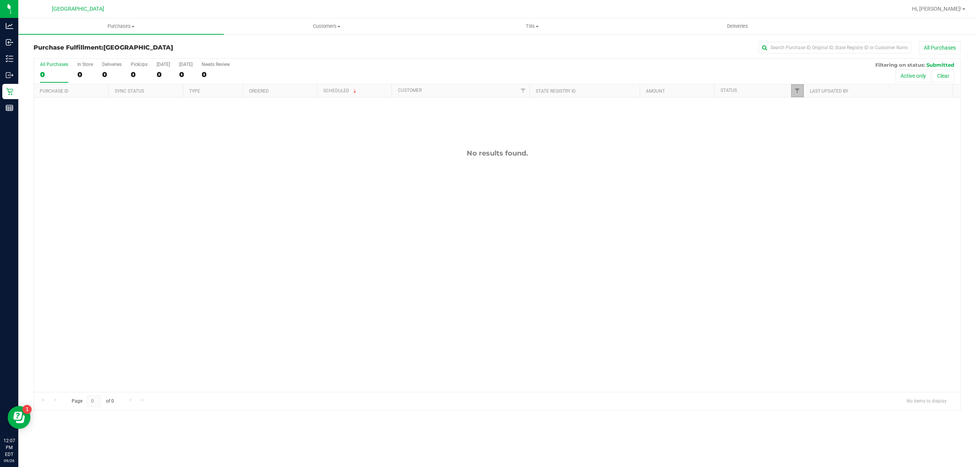
click at [793, 90] on link "Filter" at bounding box center [797, 90] width 13 height 13
click at [802, 186] on input "Submitted" at bounding box center [801, 185] width 5 height 5
checkbox input "false"
click at [802, 174] on input "Packed" at bounding box center [801, 175] width 5 height 5
checkbox input "true"
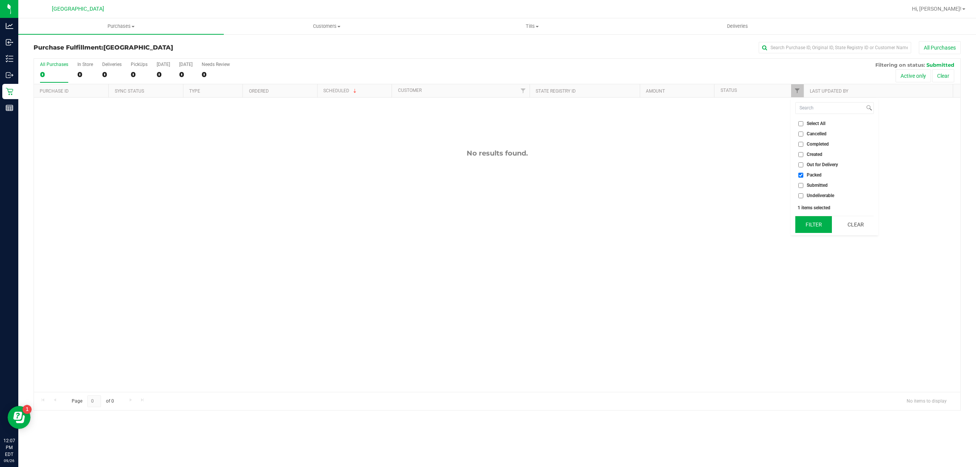
click at [812, 219] on button "Filter" at bounding box center [814, 224] width 37 height 17
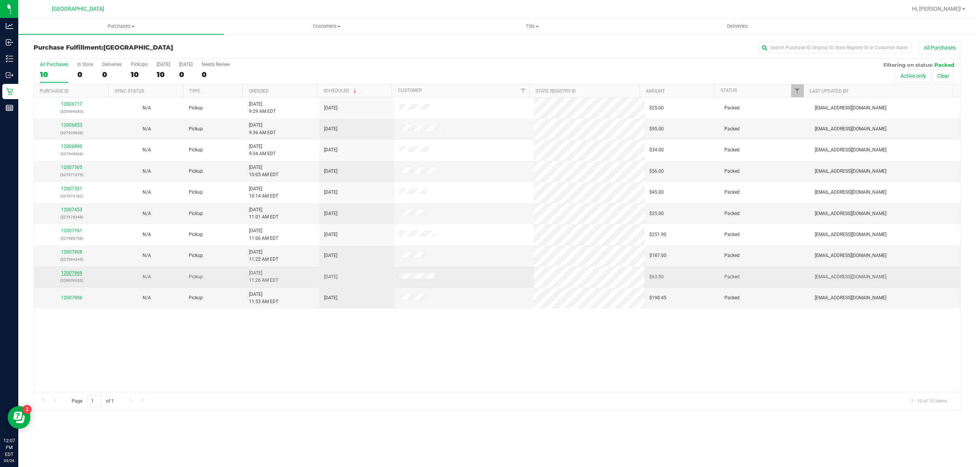
click at [75, 276] on link "12007969" at bounding box center [71, 272] width 21 height 5
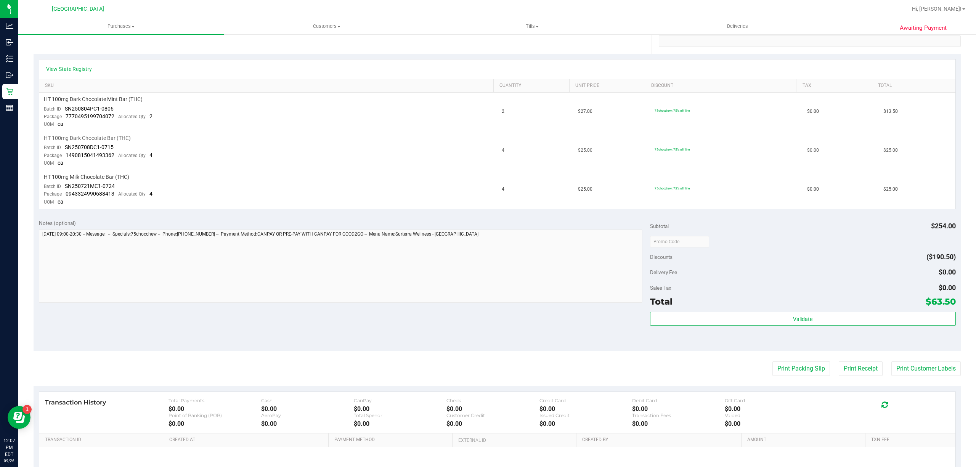
scroll to position [153, 0]
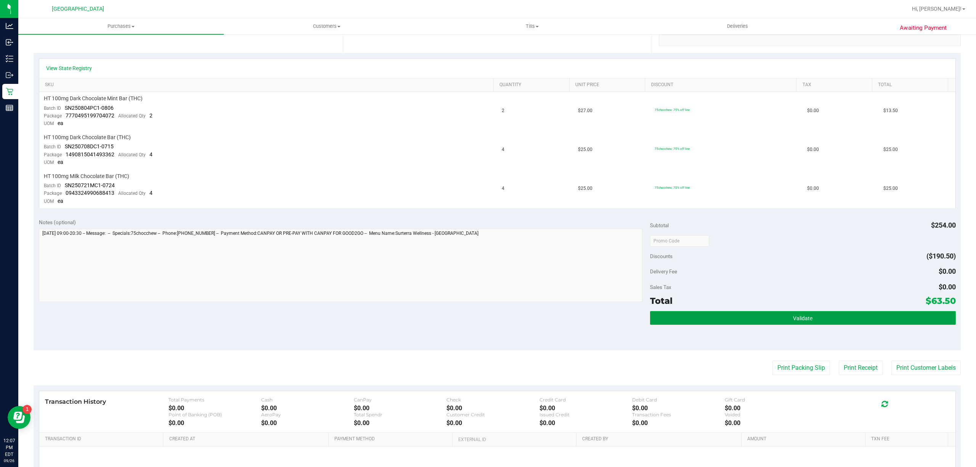
click at [679, 320] on button "Validate" at bounding box center [803, 318] width 306 height 14
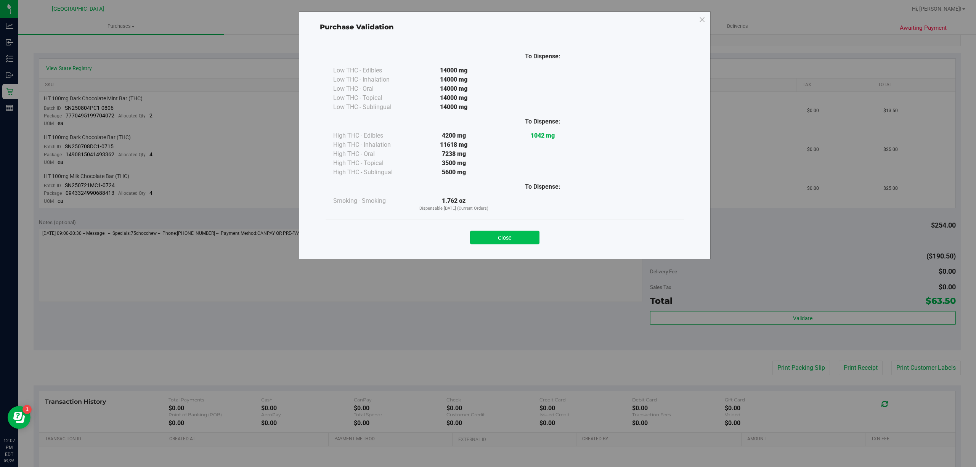
click at [518, 236] on button "Close" at bounding box center [504, 238] width 69 height 14
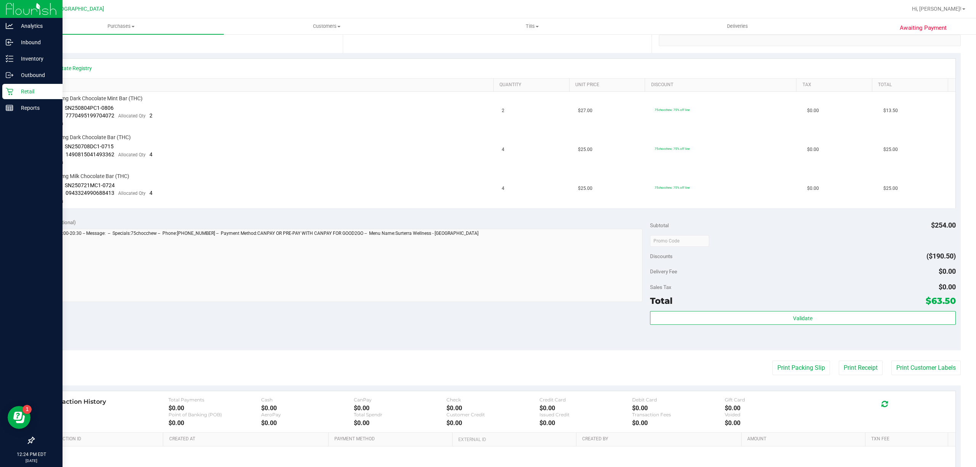
click at [9, 89] on icon at bounding box center [9, 91] width 7 height 7
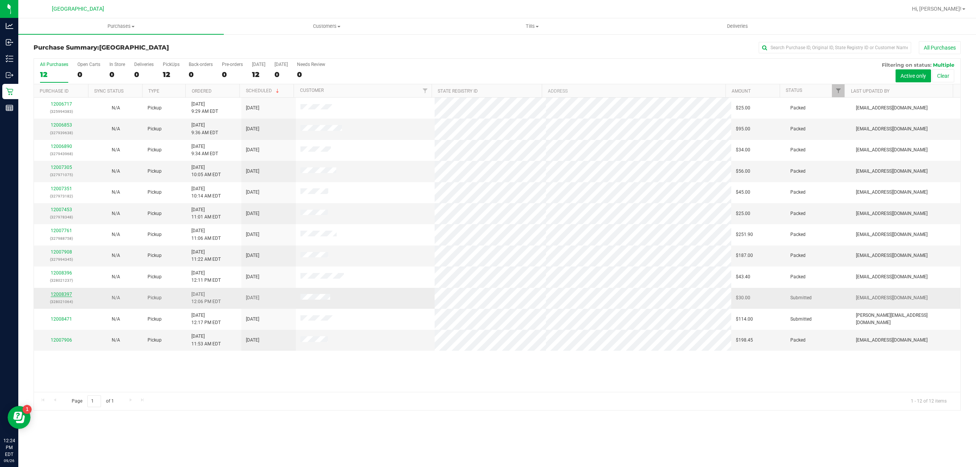
click at [68, 293] on link "12008397" at bounding box center [61, 294] width 21 height 5
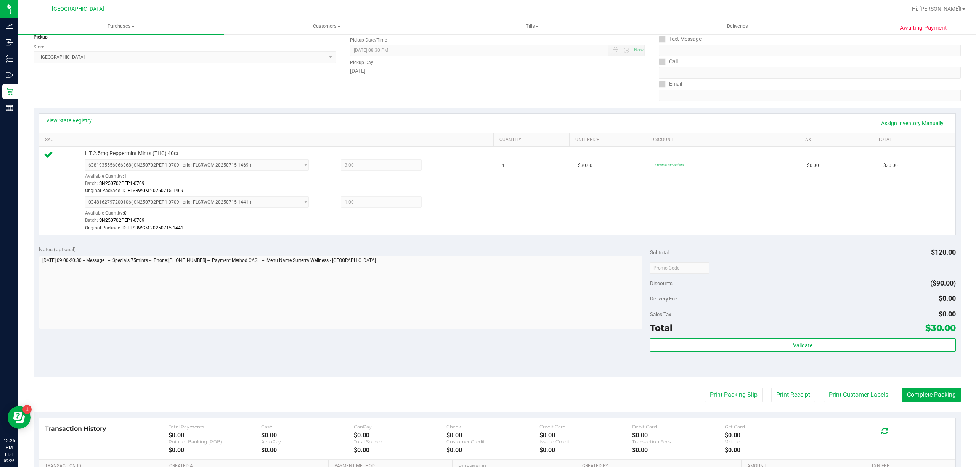
scroll to position [153, 0]
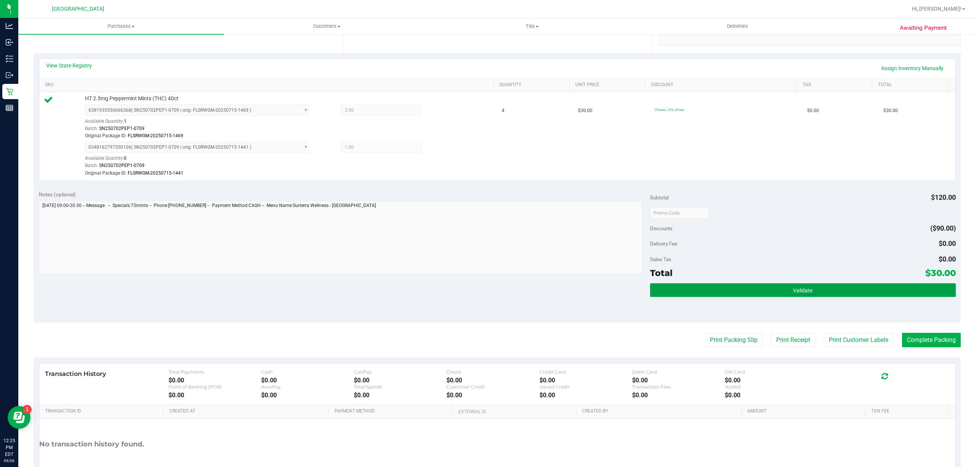
click at [882, 289] on button "Validate" at bounding box center [803, 290] width 306 height 14
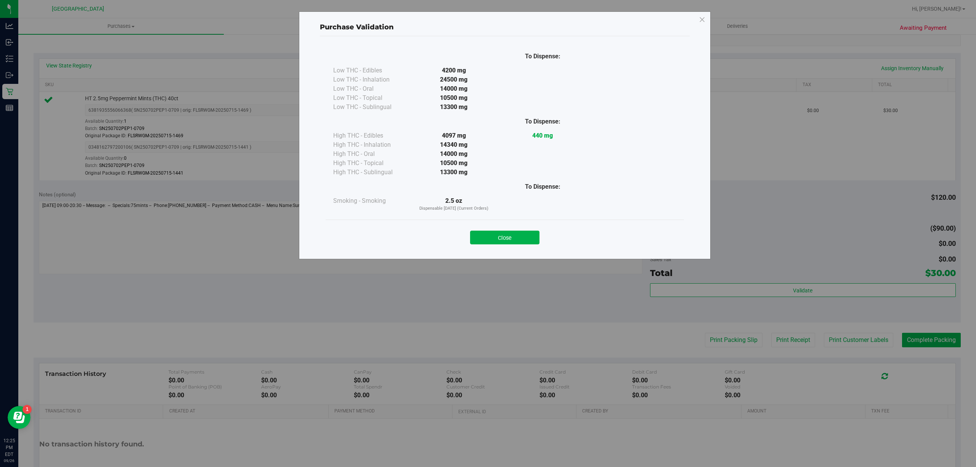
click at [507, 229] on div "Close" at bounding box center [504, 235] width 347 height 19
click at [513, 240] on button "Close" at bounding box center [504, 238] width 69 height 14
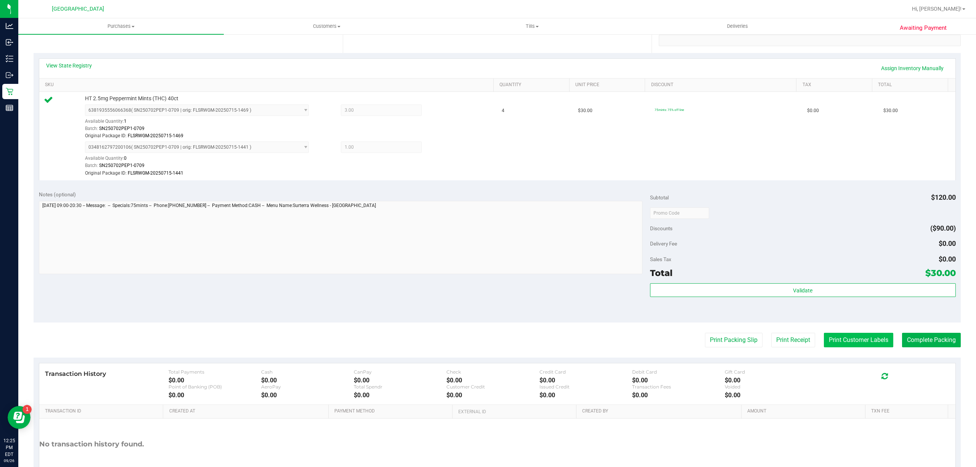
click at [874, 342] on button "Print Customer Labels" at bounding box center [858, 340] width 69 height 14
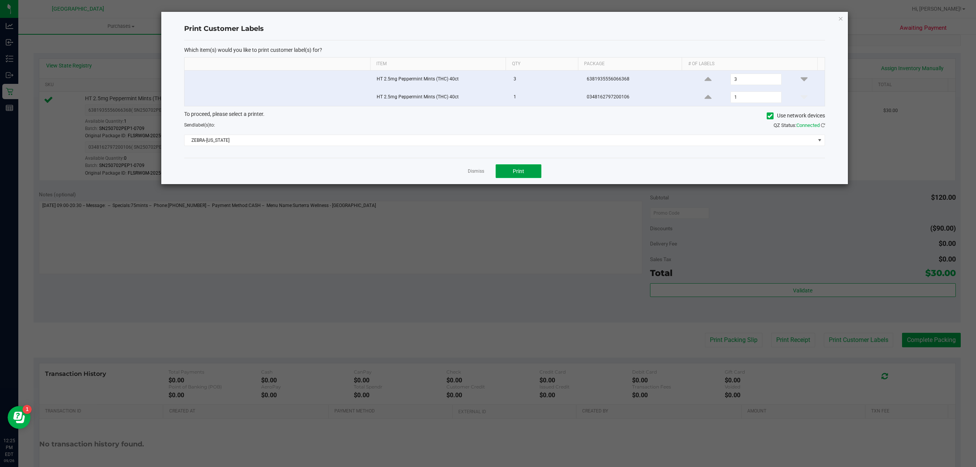
click at [509, 178] on button "Print" at bounding box center [519, 171] width 46 height 14
click at [477, 175] on link "Dismiss" at bounding box center [476, 171] width 16 height 6
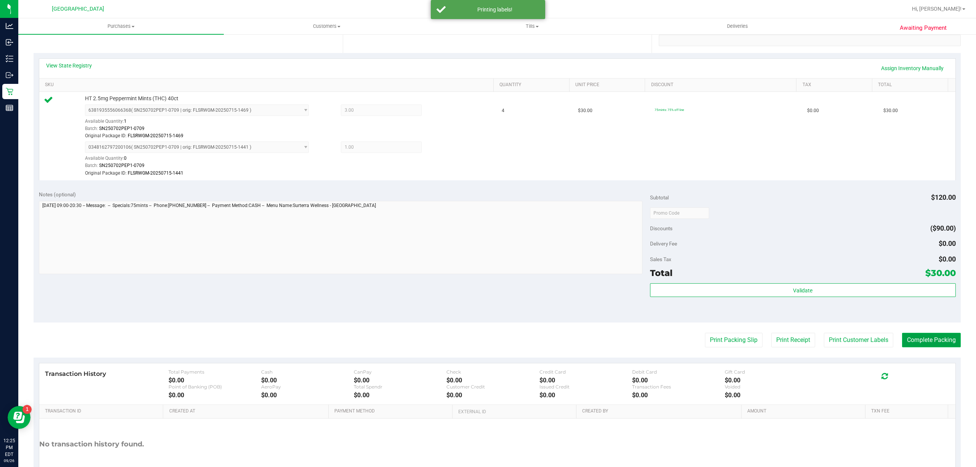
click at [925, 341] on button "Complete Packing" at bounding box center [931, 340] width 59 height 14
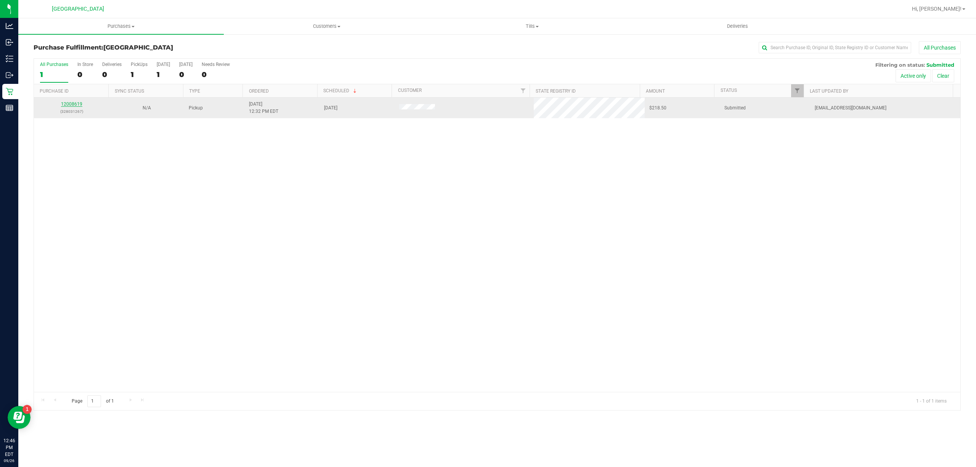
click at [71, 106] on link "12008619" at bounding box center [71, 103] width 21 height 5
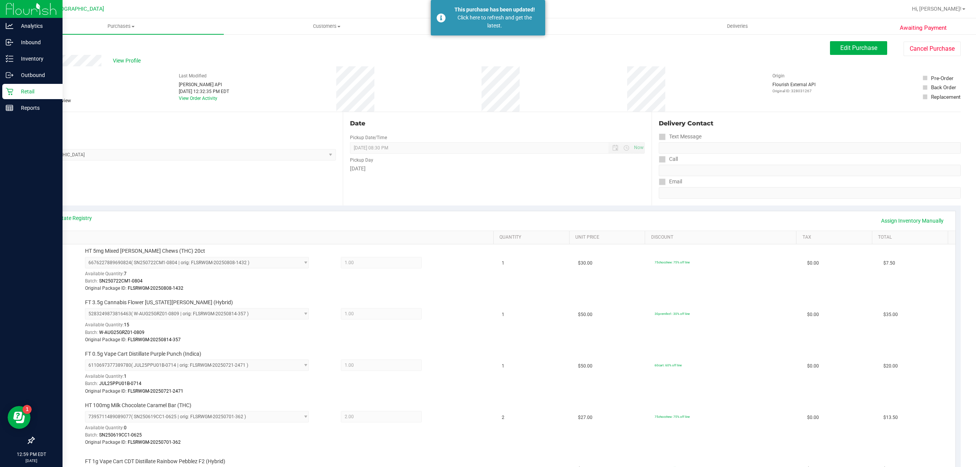
click at [6, 95] on icon at bounding box center [10, 92] width 8 height 8
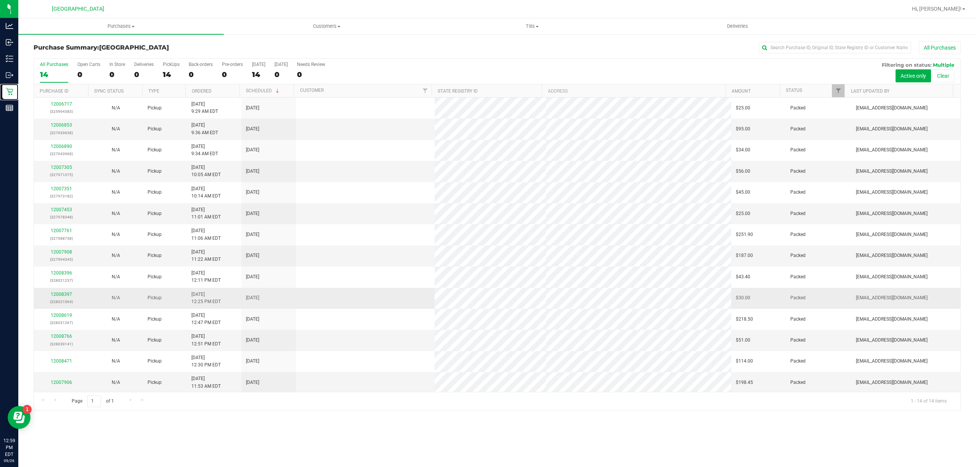
scroll to position [2, 0]
click at [64, 336] on link "12008766" at bounding box center [61, 335] width 21 height 5
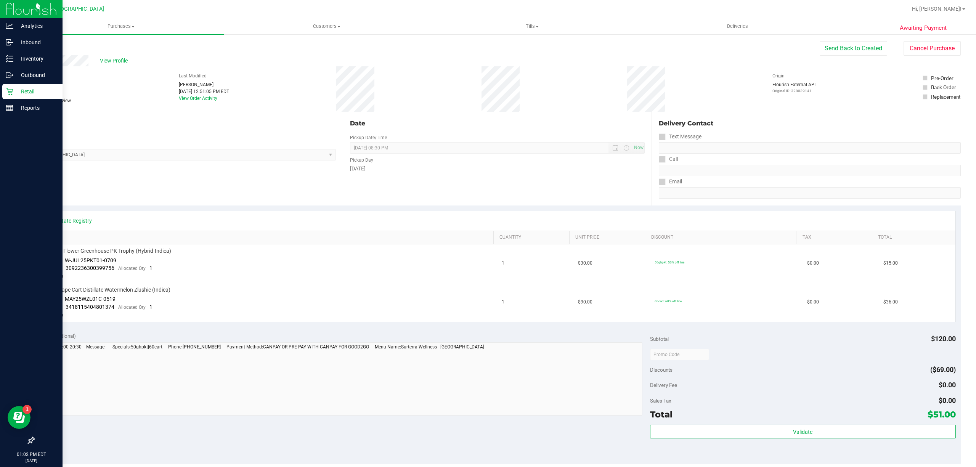
click at [11, 90] on icon at bounding box center [10, 92] width 8 height 8
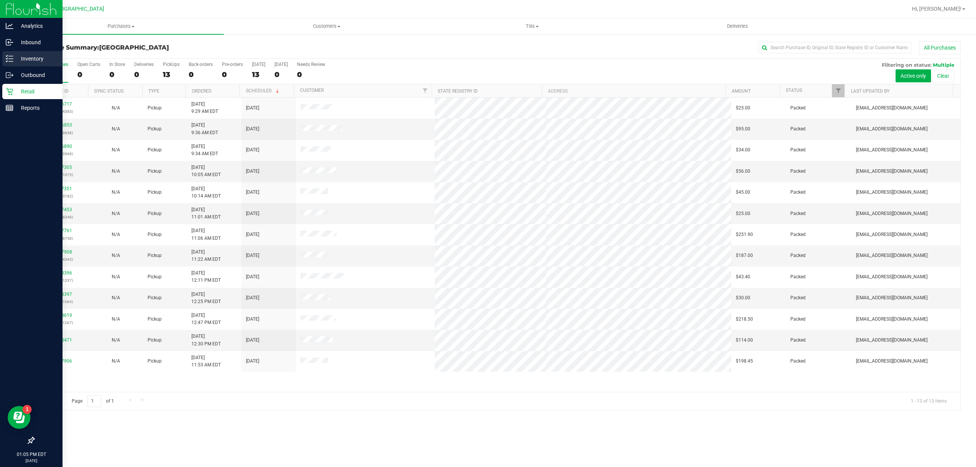
click at [23, 62] on p "Inventory" at bounding box center [36, 58] width 46 height 9
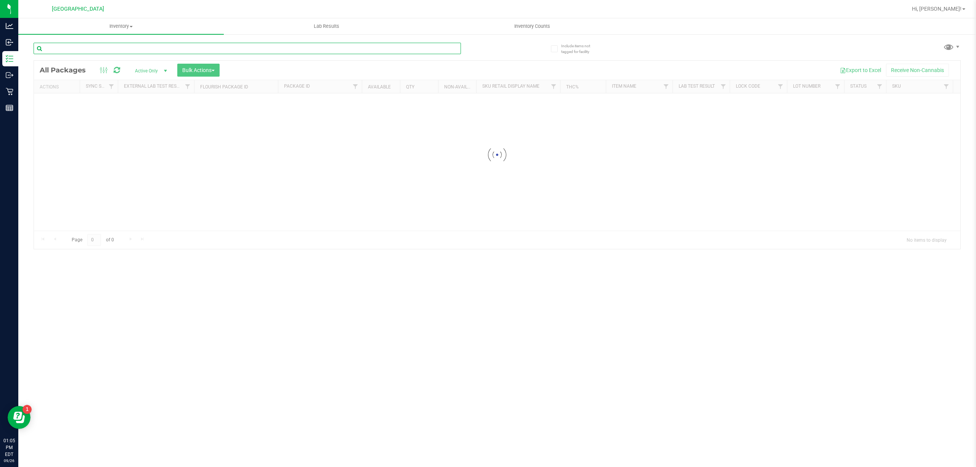
click at [122, 46] on input "text" at bounding box center [248, 48] width 428 height 11
click at [122, 46] on input "9753608186051767" at bounding box center [248, 48] width 428 height 11
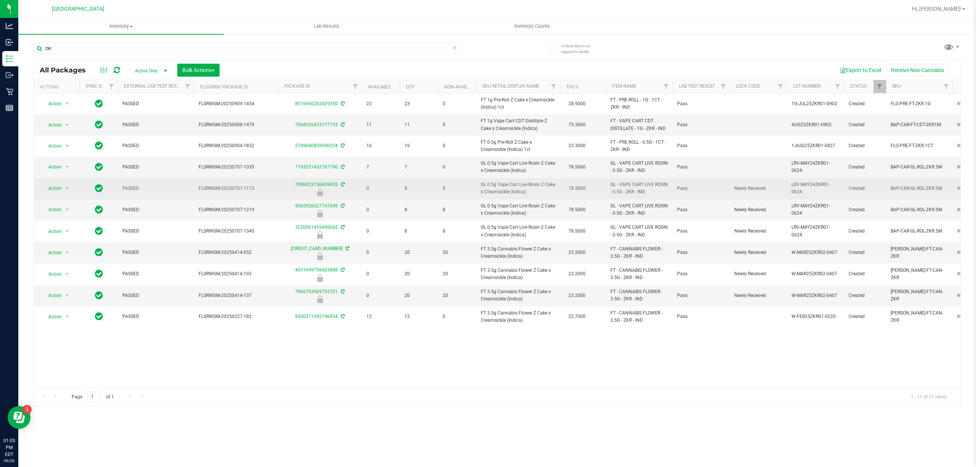
click at [631, 191] on span "GL - VAPE CART LIVE ROSIN - 0.5G - ZKR - IND" at bounding box center [640, 188] width 58 height 14
click at [495, 187] on span "GL 0.5g Vape Cart Live Rosin Z Cake x Creamsickle (Indica)" at bounding box center [518, 188] width 75 height 14
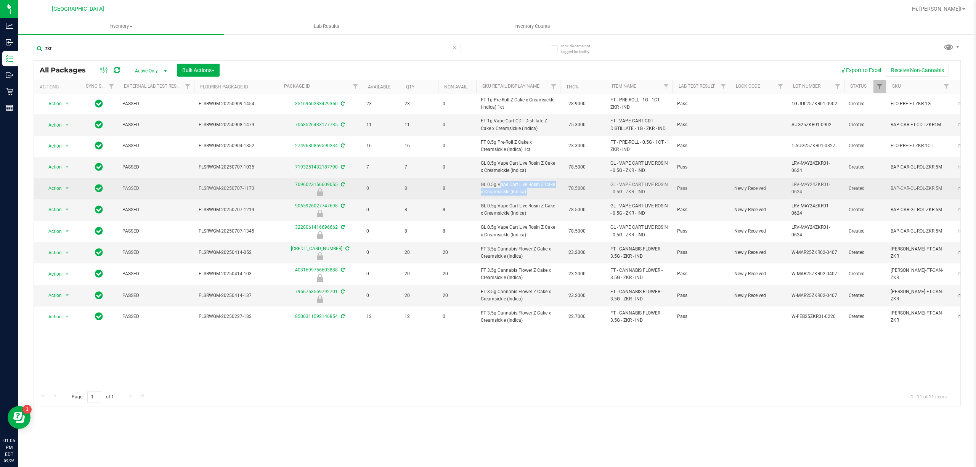
click at [495, 187] on span "GL 0.5g Vape Cart Live Rosin Z Cake x Creamsickle (Indica)" at bounding box center [518, 188] width 75 height 14
copy td "GL 0.5g Vape Cart Live Rosin Z Cake x Creamsickle (Indica)"
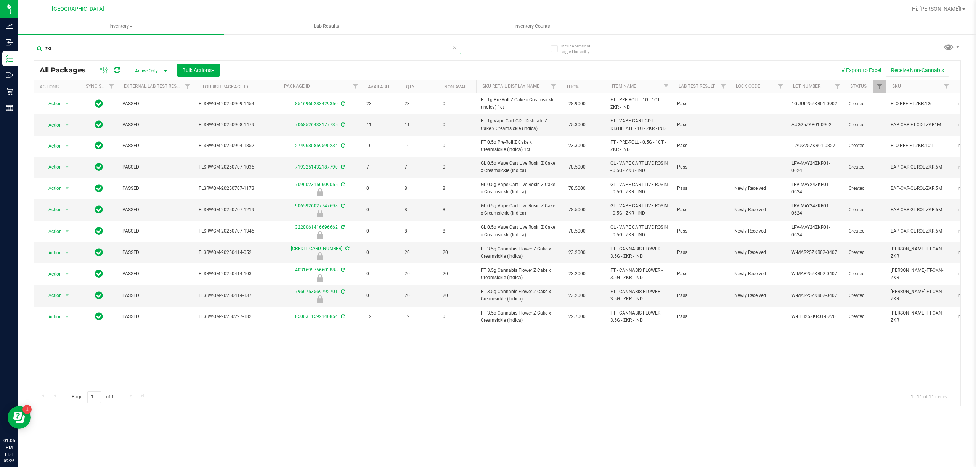
click at [162, 48] on input "zkr" at bounding box center [248, 48] width 428 height 11
paste input "GL 0.5g Vape Cart Live Rosin Z Cake x Creamsickle (Indica)"
type input "GL 0.5g Vape Cart Live Rosin Z Cake x Creamsickle (Indica)"
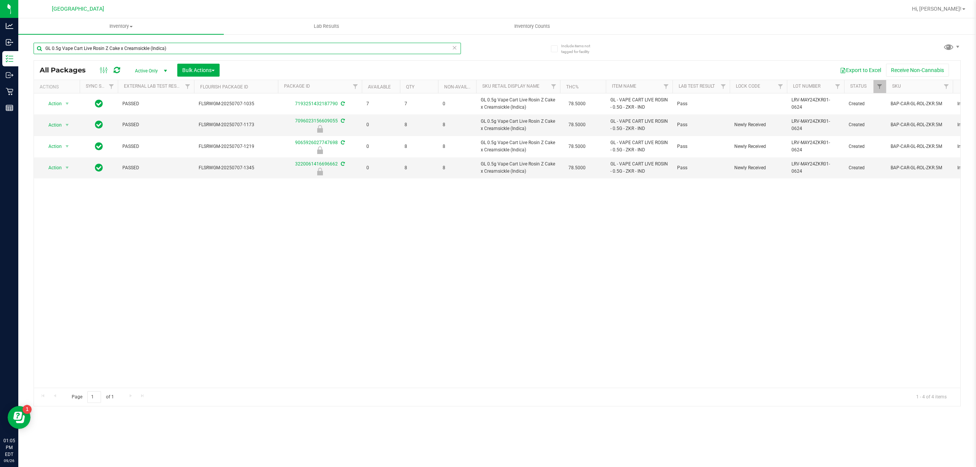
click at [195, 51] on input "GL 0.5g Vape Cart Live Rosin Z Cake x Creamsickle (Indica)" at bounding box center [248, 48] width 428 height 11
